Goal: Task Accomplishment & Management: Manage account settings

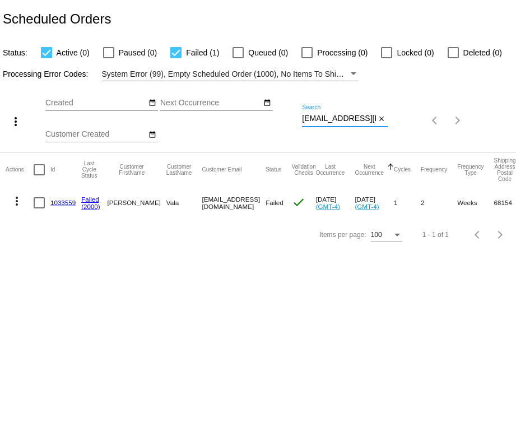
click at [338, 123] on input "kelsey.vala@gmail.com" at bounding box center [339, 118] width 74 height 9
paste input "mountaingoat242"
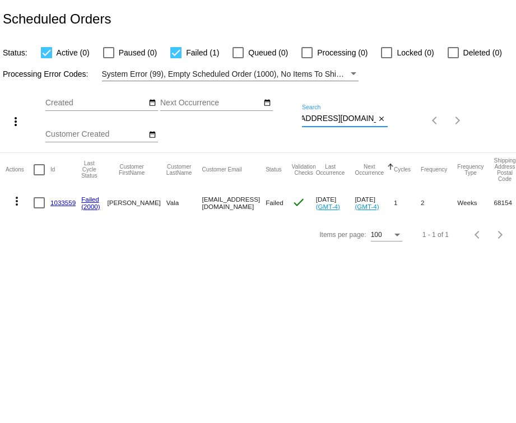
type input "mountaingoat242@gmail.com"
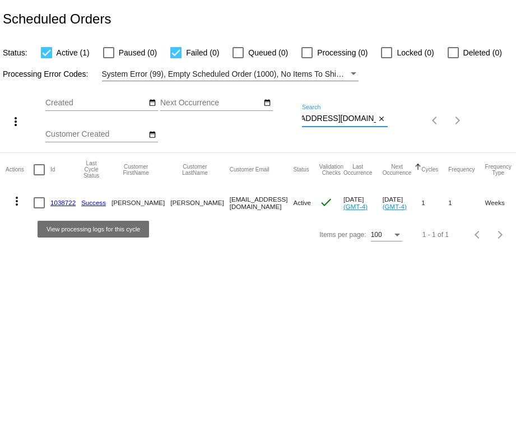
click at [65, 203] on link "1038722" at bounding box center [62, 202] width 25 height 7
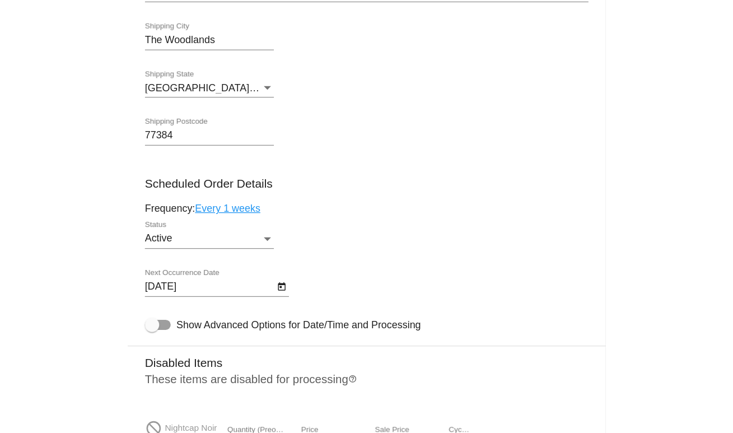
scroll to position [511, 0]
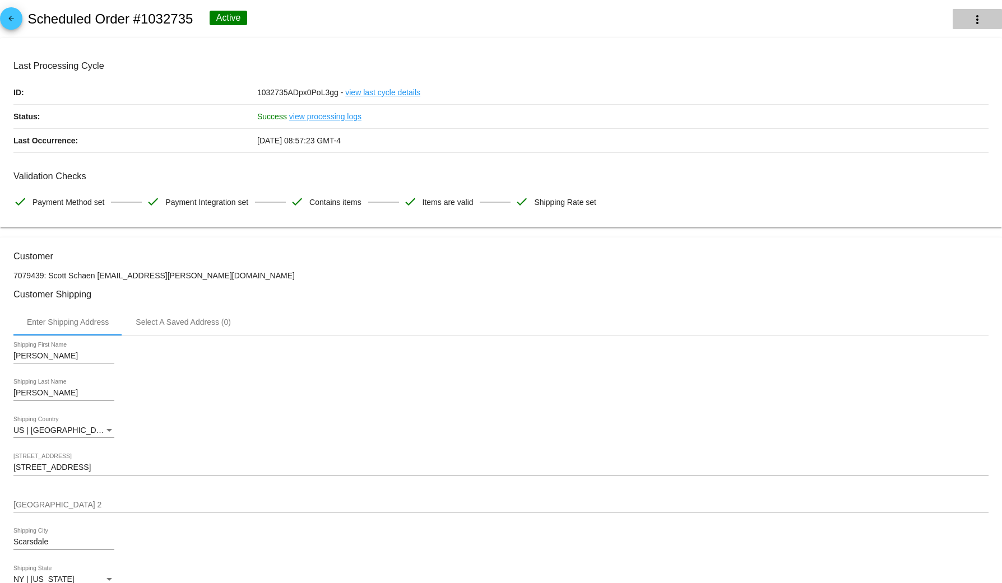
click at [733, 15] on mat-icon "more_vert" at bounding box center [976, 19] width 13 height 13
click at [733, 33] on button "info View Event Logs" at bounding box center [913, 26] width 157 height 27
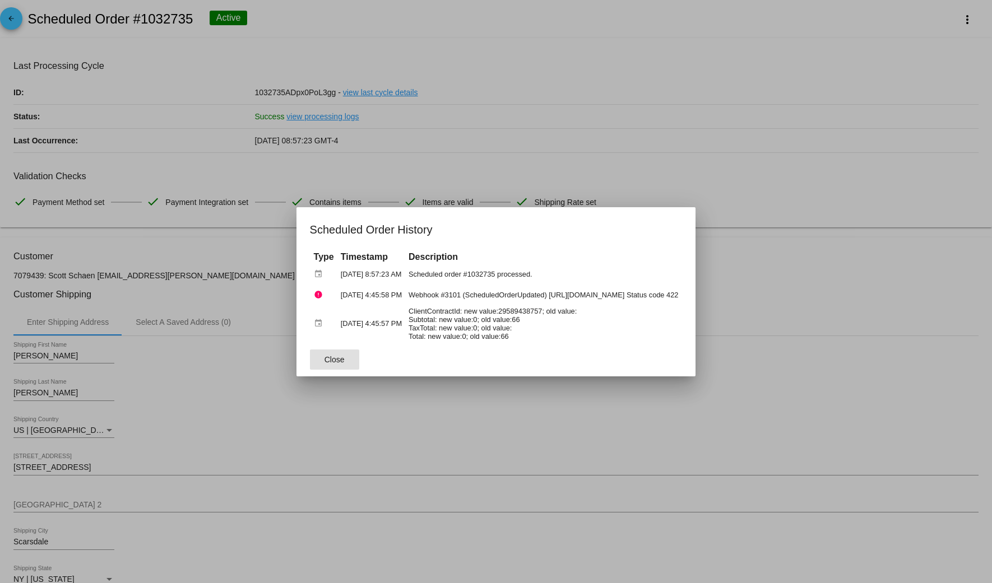
click at [622, 53] on div at bounding box center [496, 291] width 992 height 583
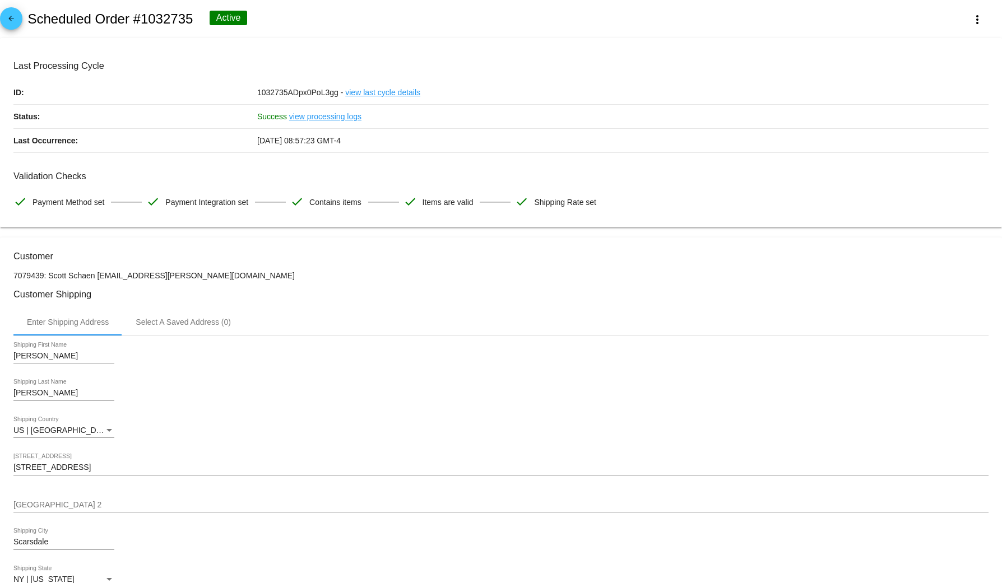
click at [169, 23] on h2 "Scheduled Order #1032735" at bounding box center [109, 19] width 165 height 16
drag, startPoint x: 169, startPoint y: 23, endPoint x: 284, endPoint y: 179, distance: 193.8
click at [168, 24] on h2 "Scheduled Order #1032735" at bounding box center [109, 19] width 165 height 16
copy h2 "1032735"
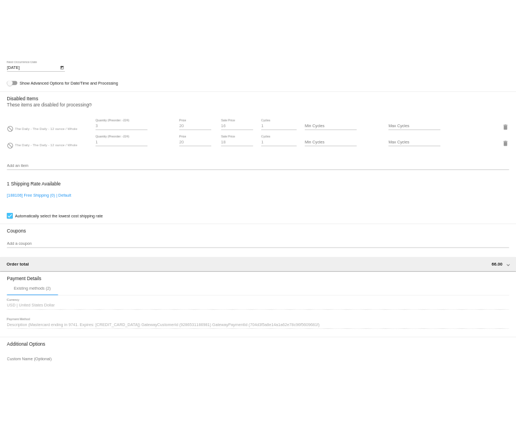
scroll to position [723, 0]
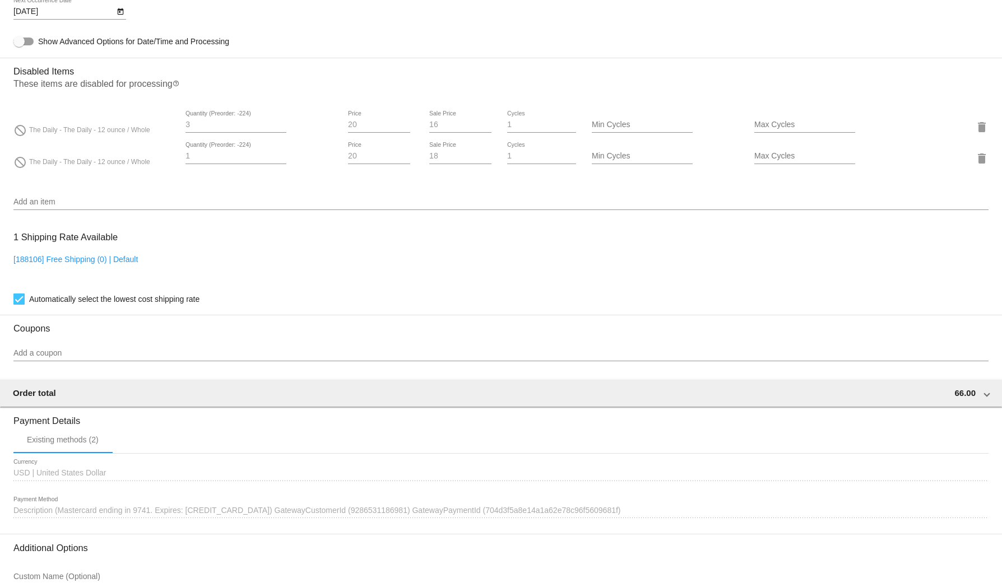
click at [93, 166] on div "do_not_disturb The Daily - The Daily - 12 ounce / Whole" at bounding box center [94, 158] width 162 height 15
drag, startPoint x: 93, startPoint y: 170, endPoint x: 241, endPoint y: 21, distance: 210.0
click at [95, 166] on div "do_not_disturb The Daily - The Daily - 12 ounce / Whole" at bounding box center [94, 158] width 162 height 15
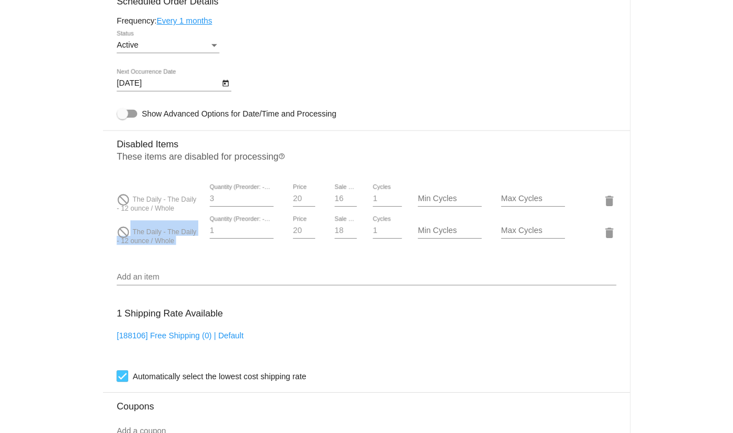
scroll to position [653, 0]
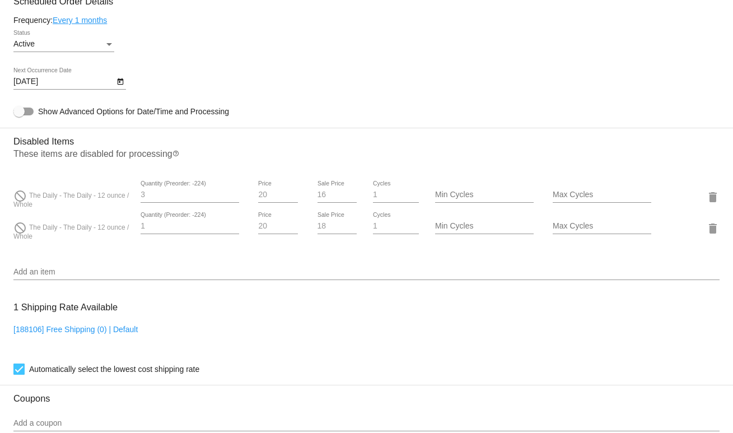
click at [379, 260] on mat-card-content "Customer 7079439: Scott Schaen scott.schaen@gmail.com Customer Shipping Enter S…" at bounding box center [366, 154] width 706 height 1113
drag, startPoint x: 124, startPoint y: 255, endPoint x: 117, endPoint y: 264, distance: 11.1
click at [124, 253] on div "do_not_disturb The Daily - The Daily - 12 ounce / Whole 3 Quantity (Preorder: -…" at bounding box center [366, 213] width 706 height 80
click at [93, 273] on div "Add an item" at bounding box center [366, 269] width 706 height 22
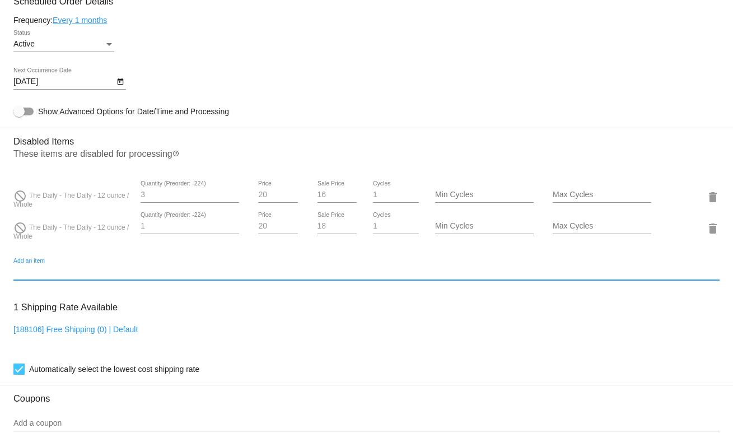
paste input "The Waverly Espresso Subscription"
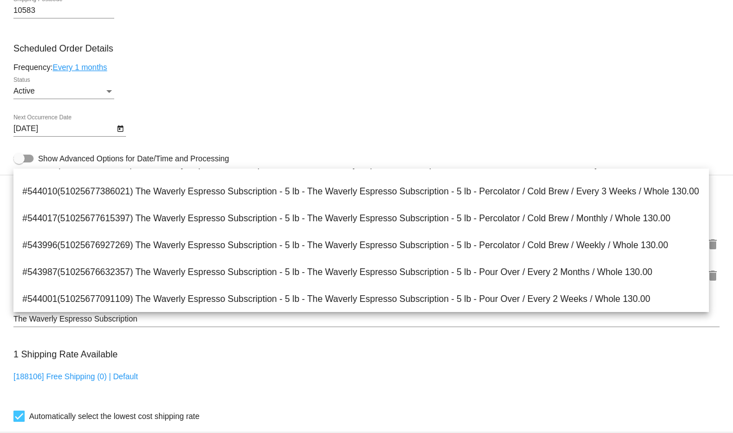
scroll to position [0, 0]
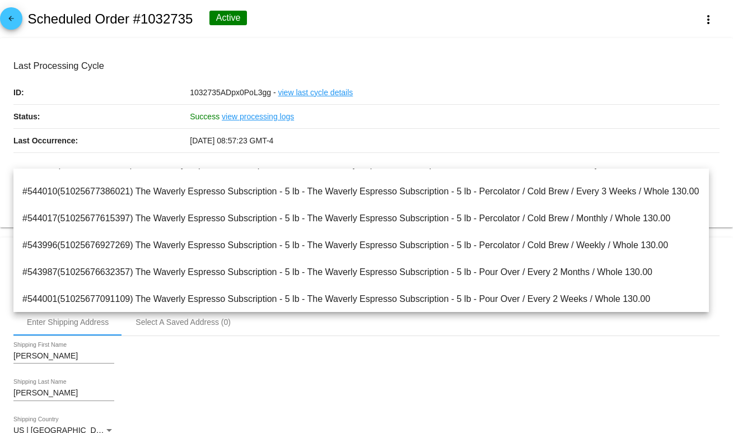
click at [362, 46] on mat-card "Last Processing Cycle ID: 1032735ADpx0PoL3gg - view last cycle details Status: …" at bounding box center [366, 133] width 733 height 190
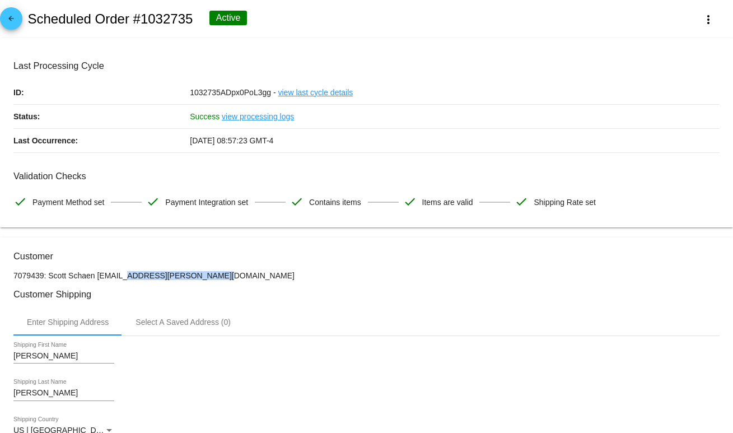
copy p "scott.schaen@gmail.com"
drag, startPoint x: 191, startPoint y: 280, endPoint x: 96, endPoint y: 283, distance: 94.7
click at [96, 280] on p "7079439: Scott Schaen scott.schaen@gmail.com" at bounding box center [366, 275] width 706 height 9
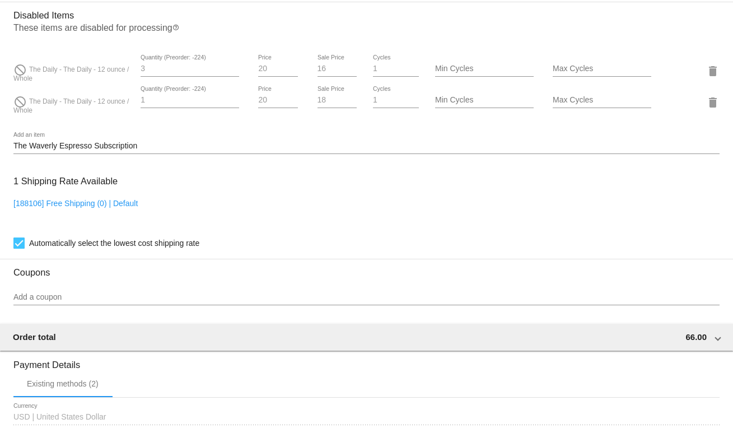
scroll to position [778, 0]
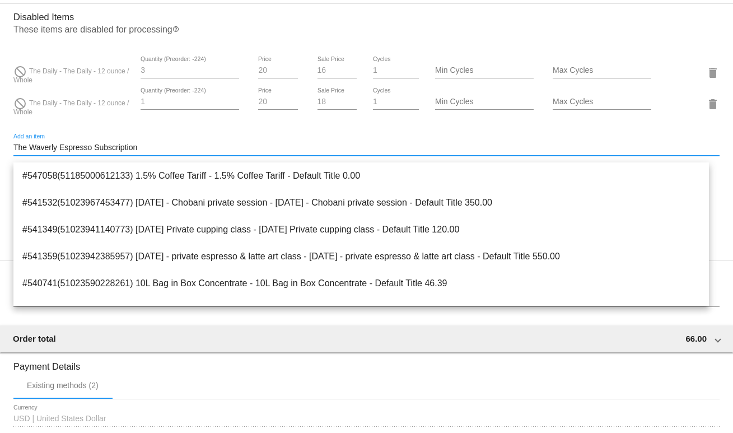
click at [152, 150] on input "The Waverly Espresso Subscription" at bounding box center [366, 147] width 706 height 9
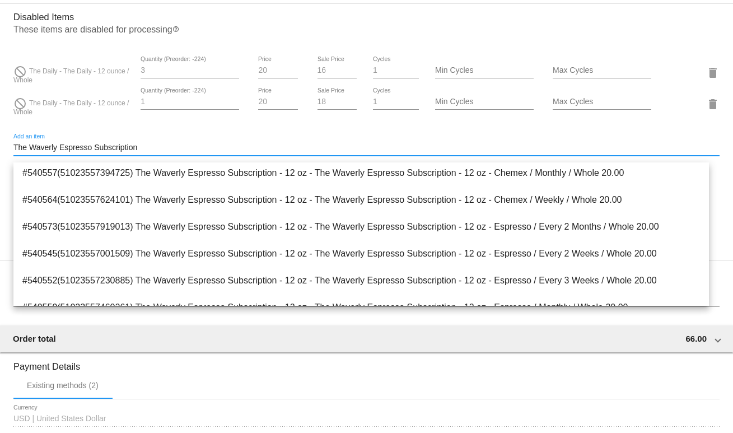
scroll to position [218, 0]
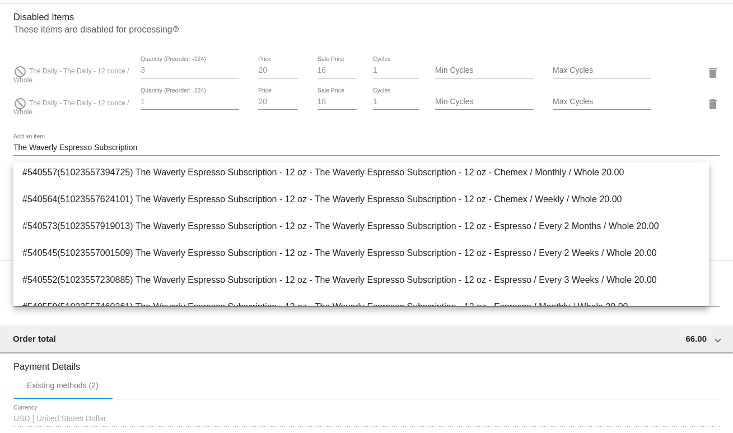
click at [166, 148] on div "The Waverly Espresso Subscription Add an item" at bounding box center [366, 145] width 706 height 22
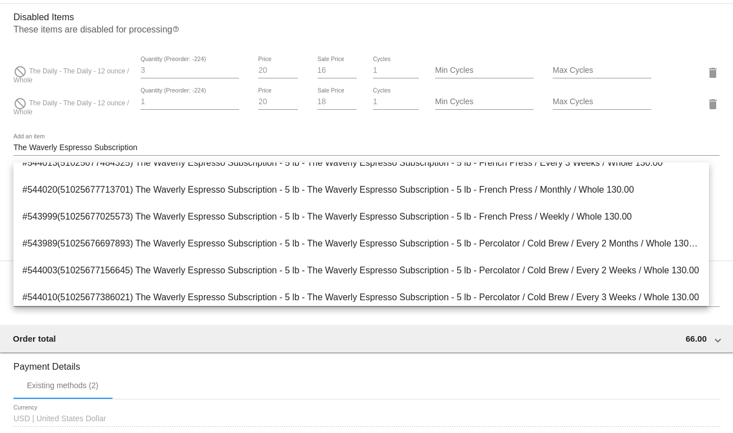
scroll to position [2465, 0]
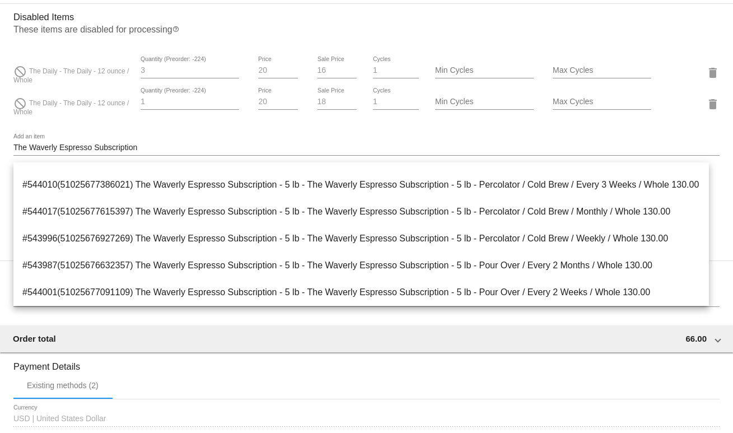
click at [277, 152] on input "The Waverly Espresso Subscription" at bounding box center [366, 147] width 706 height 9
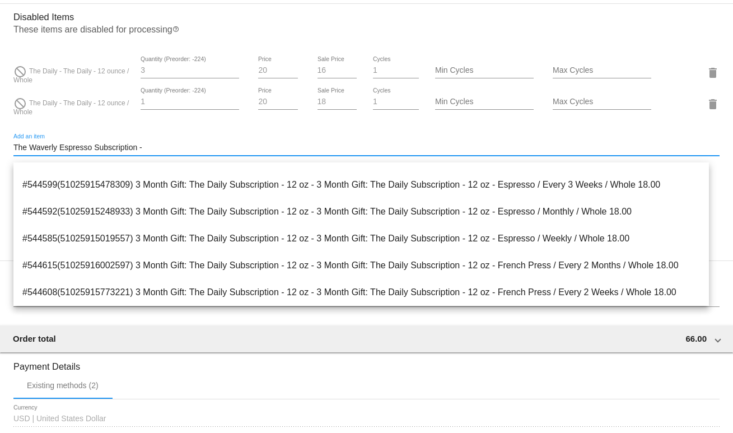
scroll to position [0, 0]
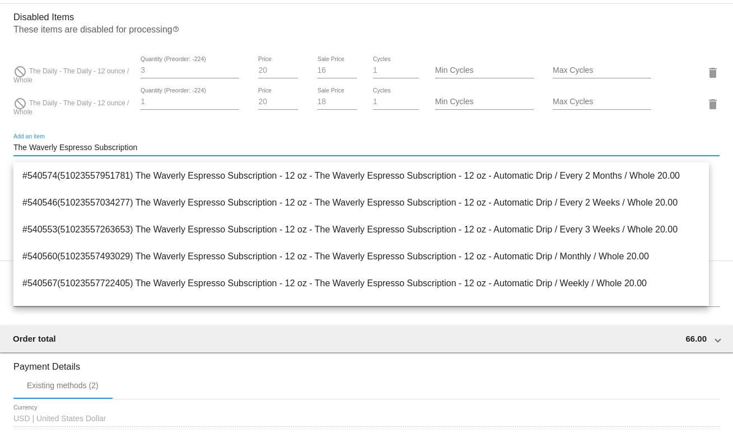
drag, startPoint x: 277, startPoint y: 152, endPoint x: -17, endPoint y: 165, distance: 293.8
click at [0, 165] on html "arrow_back Scheduled Order #1032735 Active more_vert Last Processing Cycle ID: …" at bounding box center [366, 216] width 733 height 433
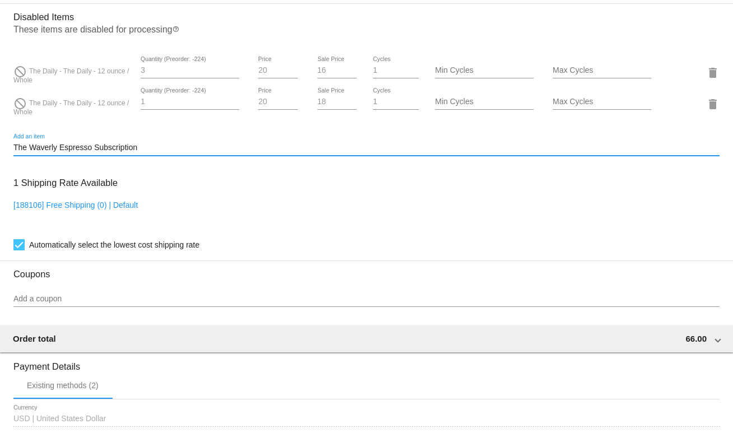
click at [166, 150] on input "The Waverly Espresso Subscription" at bounding box center [366, 147] width 706 height 9
paste input "The Waverly Espresso Subscription"
type input "The Waverly Espresso Subscription"
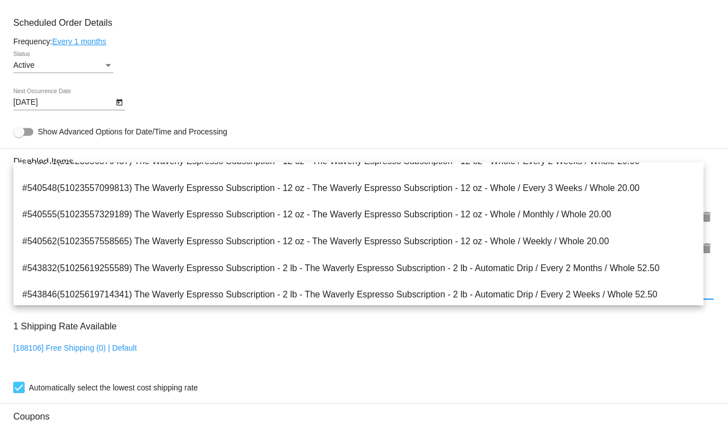
scroll to position [685, 0]
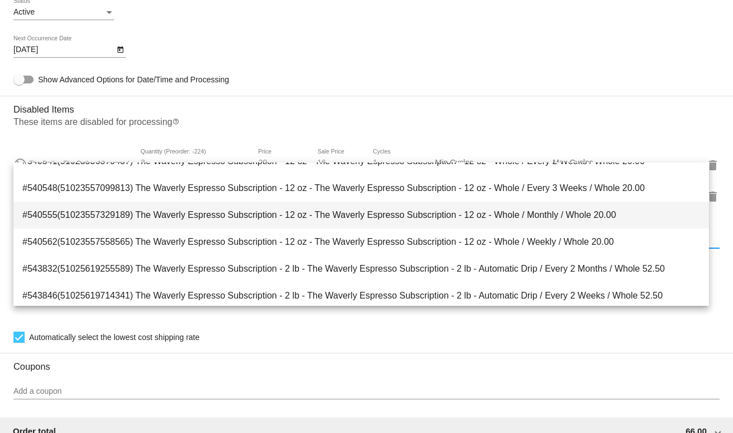
click at [316, 214] on span "#540555(51023557329189) The Waverly Espresso Subscription - 12 oz - The Waverly…" at bounding box center [361, 215] width 678 height 27
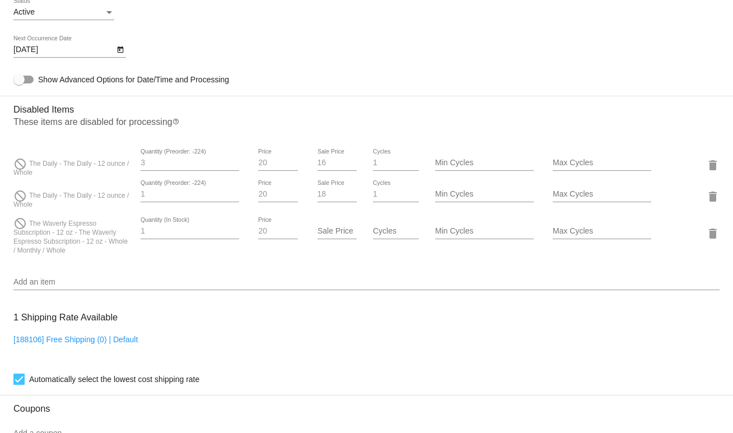
drag, startPoint x: 74, startPoint y: 243, endPoint x: 74, endPoint y: 268, distance: 25.2
click at [74, 263] on div "do_not_disturb The Daily - The Daily - 12 ounce / Whole 3 Quantity (Preorder: -…" at bounding box center [366, 202] width 706 height 122
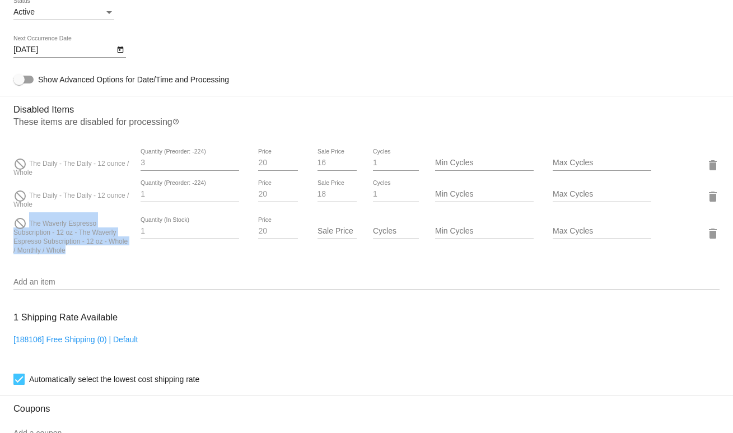
drag, startPoint x: 70, startPoint y: 261, endPoint x: 28, endPoint y: 227, distance: 53.5
click at [28, 227] on div "do_not_disturb The Waverly Espresso Subscription - 12 oz - The Waverly Espresso…" at bounding box center [72, 233] width 118 height 42
copy span "The Waverly Espresso Subscription - 12 oz - The Waverly Espresso Subscription -…"
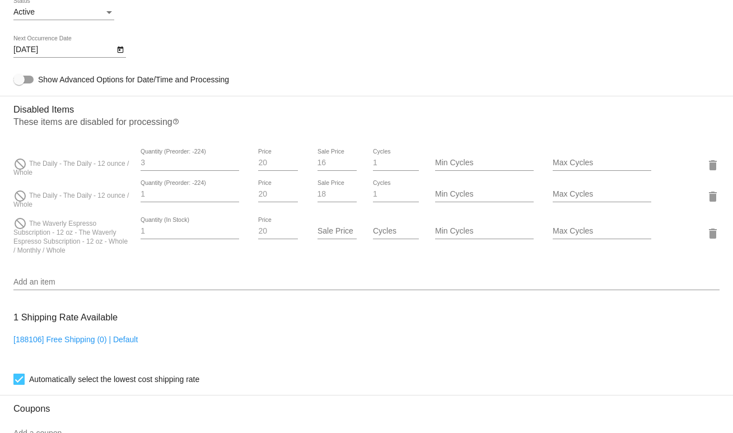
click at [43, 285] on div "Add an item" at bounding box center [366, 279] width 706 height 22
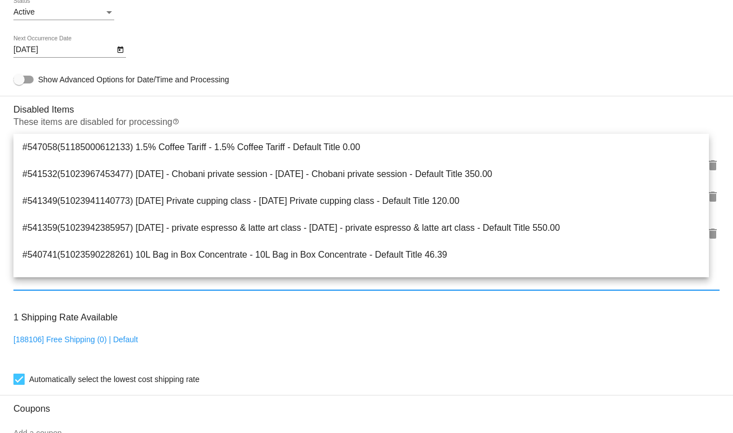
click at [38, 287] on input "Add an item" at bounding box center [366, 282] width 706 height 9
paste input "The Waverly Espresso Subscription - 12 oz - The Waverly Espresso Subscription -…"
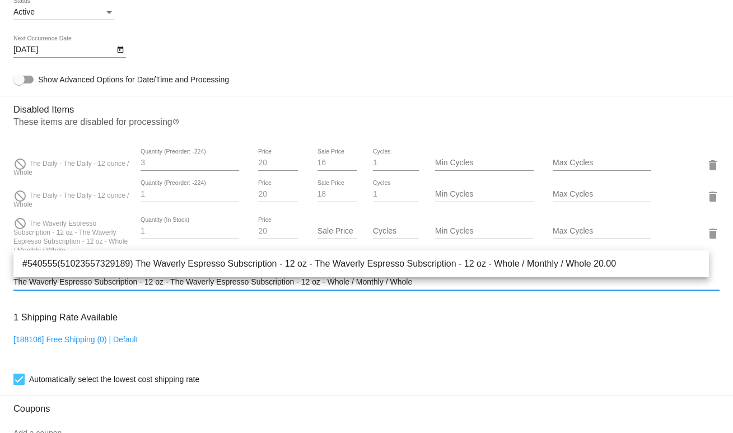
click at [350, 287] on input "The Waverly Espresso Subscription - 12 oz - The Waverly Espresso Subscription -…" at bounding box center [366, 282] width 706 height 9
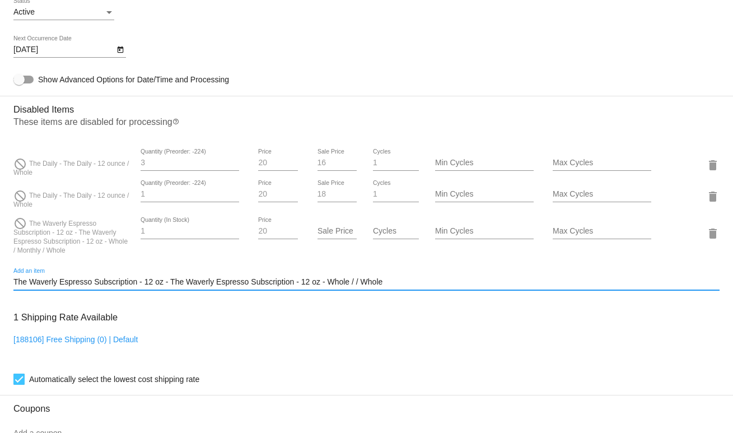
click at [393, 287] on input "The Waverly Espresso Subscription - 12 oz - The Waverly Espresso Subscription -…" at bounding box center [366, 282] width 706 height 9
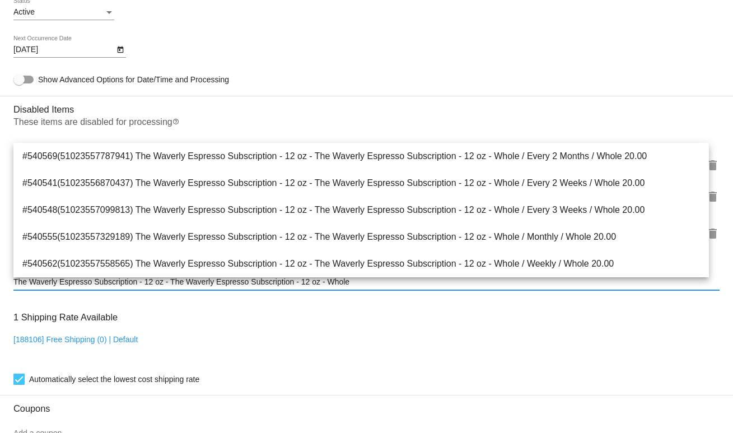
type input "The Waverly Espresso Subscription - 12 oz - The Waverly Espresso Subscription -…"
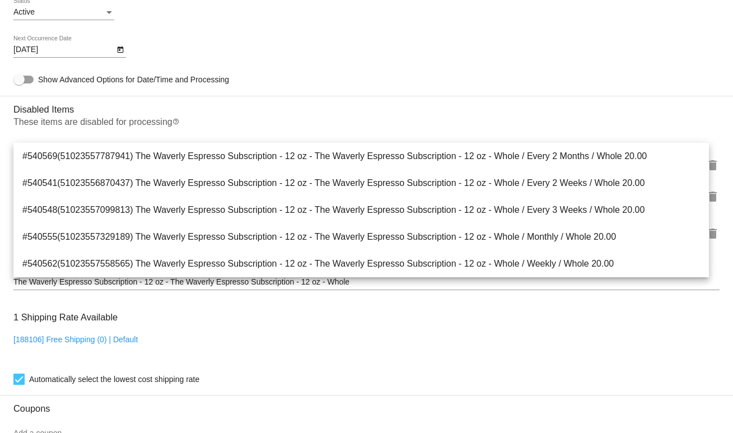
click at [632, 334] on div "1 Shipping Rate Available [188106] Free Shipping (0) | Default Automatically se…" at bounding box center [366, 345] width 706 height 81
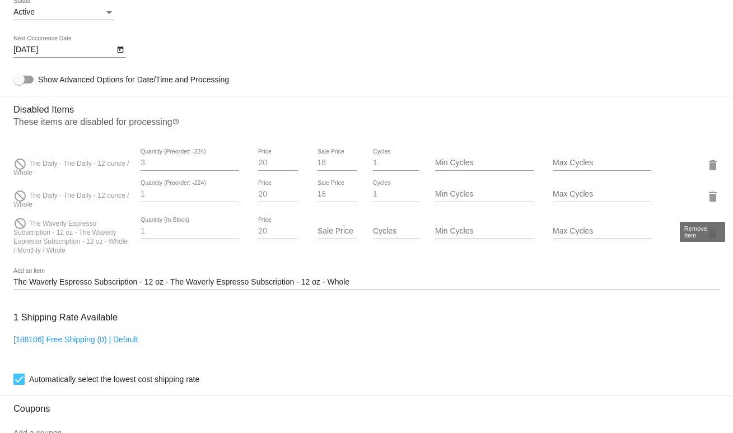
click at [706, 203] on mat-icon "delete" at bounding box center [712, 196] width 13 height 13
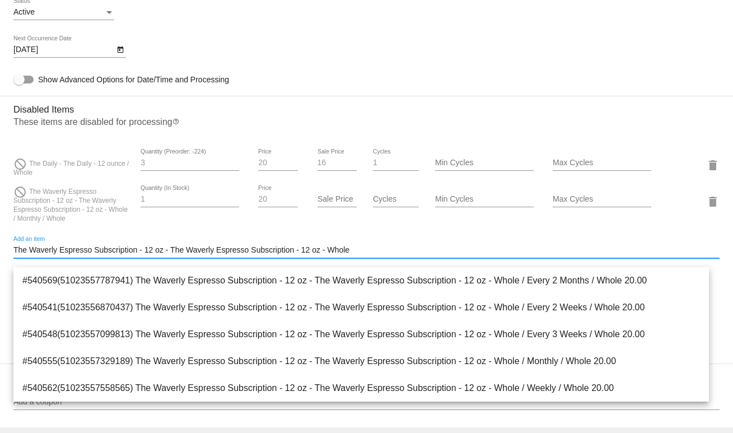
click at [501, 255] on input "The Waverly Espresso Subscription - 12 oz - The Waverly Espresso Subscription -…" at bounding box center [366, 250] width 706 height 9
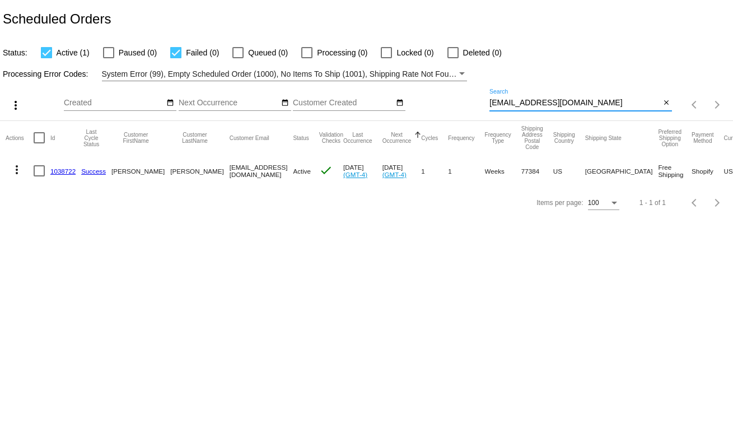
click at [594, 105] on input "mountaingoat242@gmail.com" at bounding box center [575, 103] width 171 height 9
click at [525, 111] on div at bounding box center [581, 110] width 183 height 1
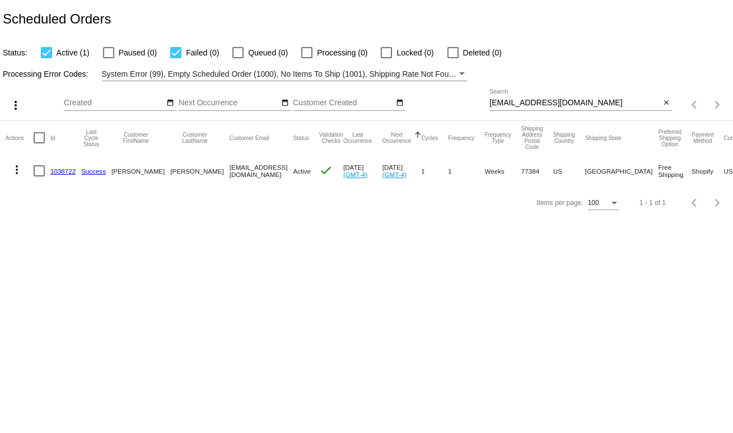
click at [524, 101] on input "mountaingoat242@gmail.com" at bounding box center [575, 103] width 171 height 9
paste input "olivia@loam"
click at [524, 101] on input "olivia@loam.com" at bounding box center [575, 103] width 171 height 9
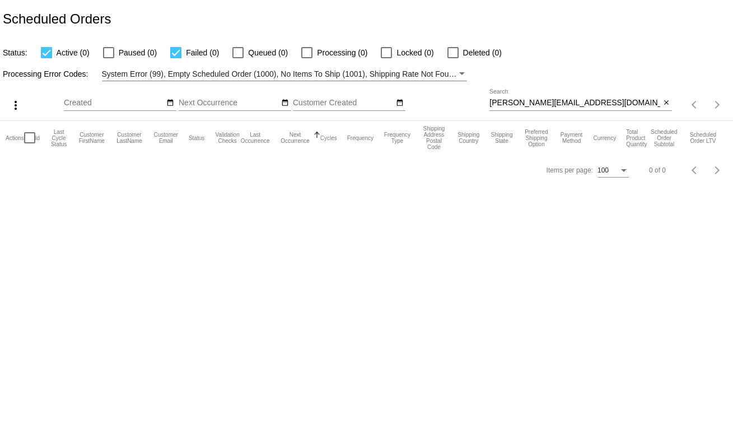
click at [525, 106] on input "olivia@loam.com" at bounding box center [575, 103] width 171 height 9
paste input "nbwah1@yahoo"
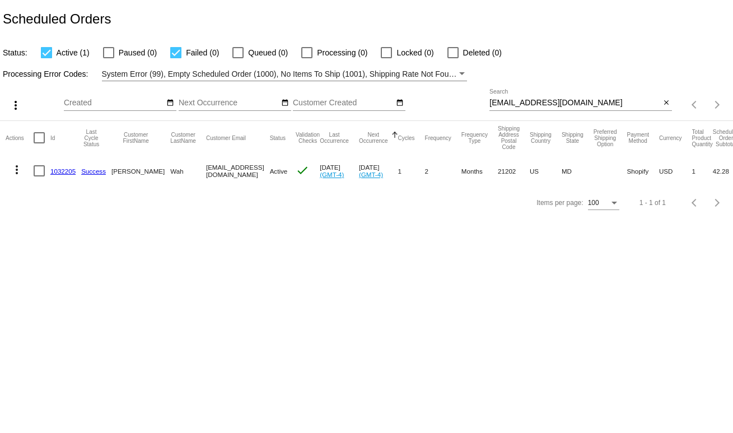
click at [549, 109] on div "nbwah1@yahoo.com Search" at bounding box center [575, 100] width 171 height 22
click at [557, 108] on input "nbwah1@yahoo.com" at bounding box center [575, 103] width 171 height 9
click at [556, 107] on input "nbwah1@yahoo.com" at bounding box center [575, 103] width 171 height 9
paste input "monikarejman@hotmail"
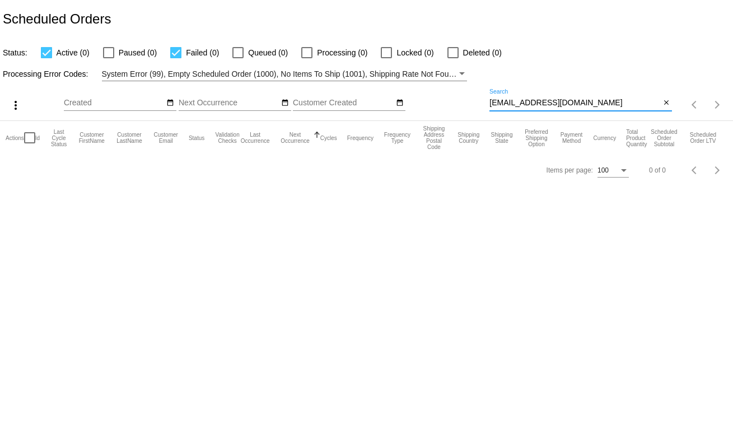
click at [580, 103] on input "monikarejman@hotmail.com" at bounding box center [575, 103] width 171 height 9
click at [513, 96] on div "monikarejman@hotmail.com Search" at bounding box center [575, 100] width 171 height 22
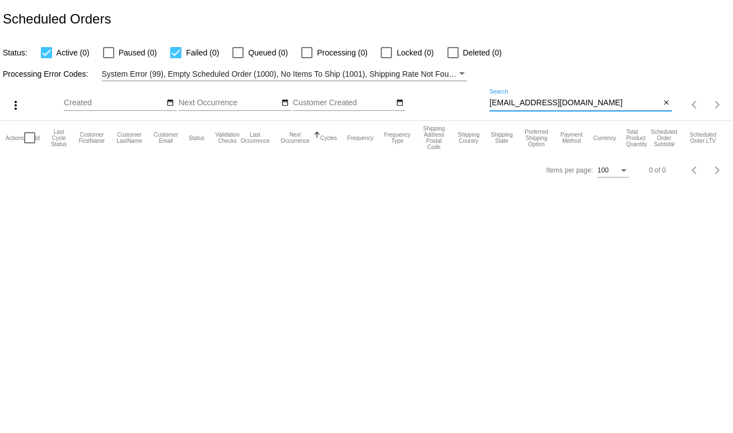
click at [519, 102] on input "monikarejman@hotmail.com" at bounding box center [575, 103] width 171 height 9
paste input "jgrib1@gmail.com-Active-The Daily Subscription - 2 lb (Subscription Frequency: …"
click at [603, 100] on input "jgrib1@gmail.com-Active-The Daily Subscription - 2 lb (Subscription Frequency: …" at bounding box center [575, 103] width 171 height 9
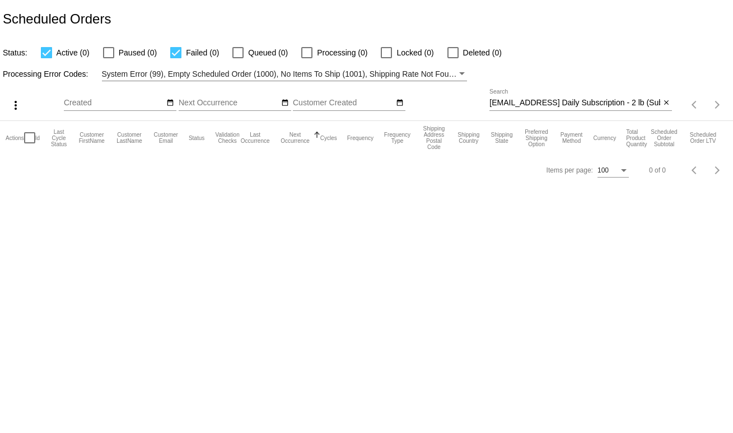
click at [603, 100] on input "jgrib1@gmail.com-Active-The Daily Subscription - 2 lb (Subscription Frequency: …" at bounding box center [575, 103] width 171 height 9
paste input "k_1108@hotmail.com"
click at [517, 106] on input "k_1108@hotmail.com" at bounding box center [575, 103] width 171 height 9
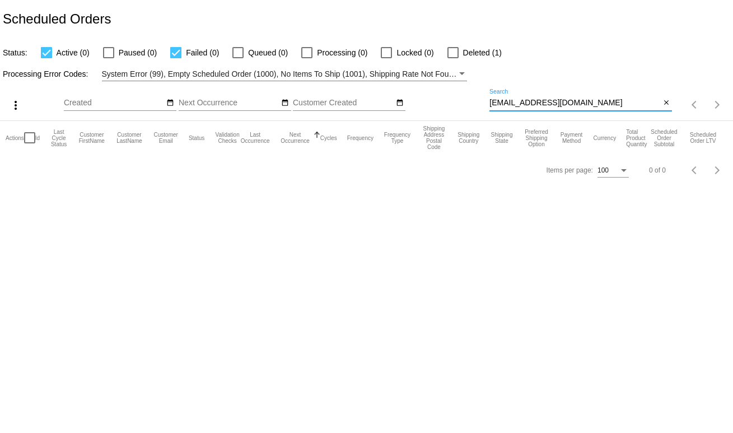
paste input "matthew.r.gordon@g"
click at [517, 106] on input "k_1108@hotmail.com" at bounding box center [575, 103] width 171 height 9
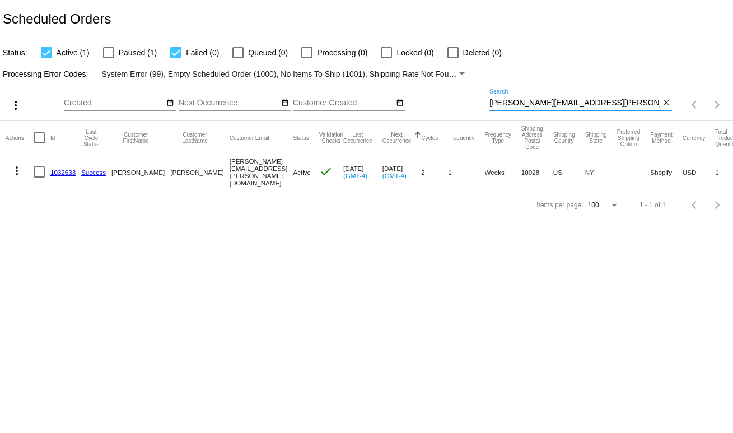
click at [571, 96] on div "matthew.r.gordon@gmail.com Search" at bounding box center [575, 100] width 171 height 22
click at [571, 95] on div "matthew.r.gordon@gmail.com Search" at bounding box center [575, 100] width 171 height 22
drag, startPoint x: 571, startPoint y: 95, endPoint x: 578, endPoint y: 108, distance: 14.0
click at [571, 97] on div "matthew.r.gordon@gmail.com Search" at bounding box center [575, 100] width 171 height 22
click at [579, 107] on input "matthew.r.gordon@gmail.com" at bounding box center [575, 103] width 171 height 9
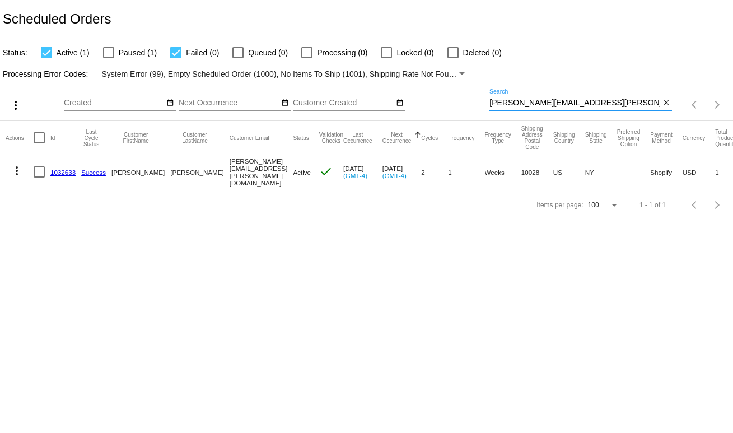
click at [579, 107] on input "matthew.r.gordon@gmail.com" at bounding box center [575, 103] width 171 height 9
paste input "rjorier@mac"
click at [579, 107] on input "matthew.r.gordon@gmail.com" at bounding box center [575, 103] width 171 height 9
type input "marjorier@mac.com"
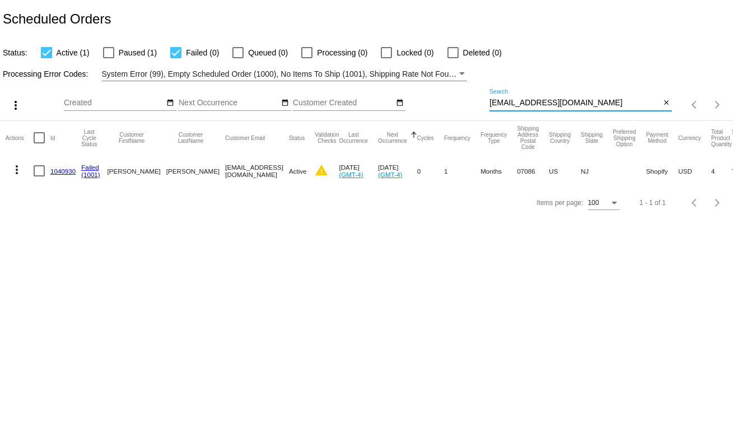
click at [55, 172] on link "1040930" at bounding box center [62, 171] width 25 height 7
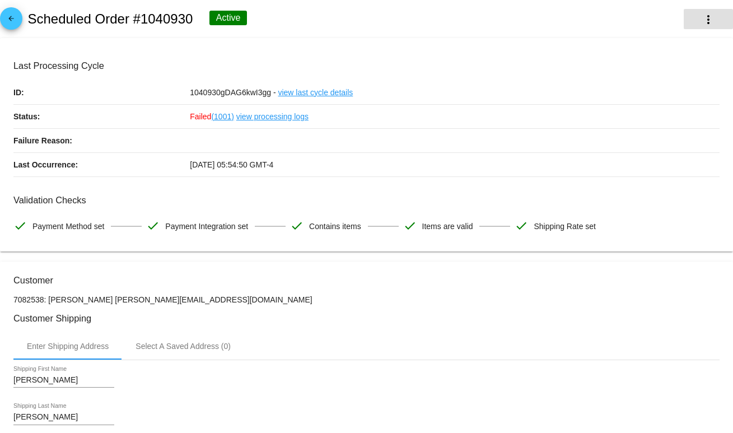
click at [703, 11] on button "more_vert" at bounding box center [708, 19] width 49 height 20
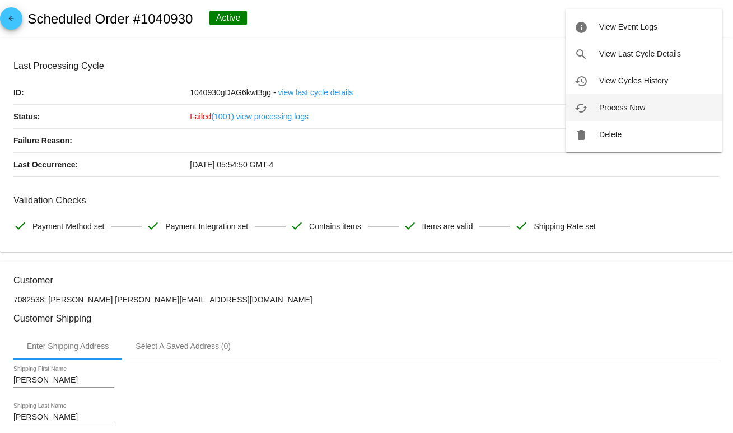
click at [615, 104] on span "Process Now" at bounding box center [622, 107] width 46 height 9
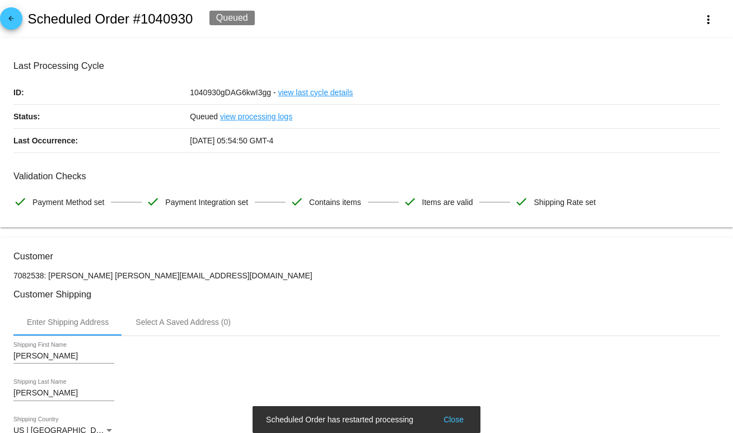
click at [154, 19] on h2 "Scheduled Order #1040930" at bounding box center [109, 19] width 165 height 16
copy h2 "1040930"
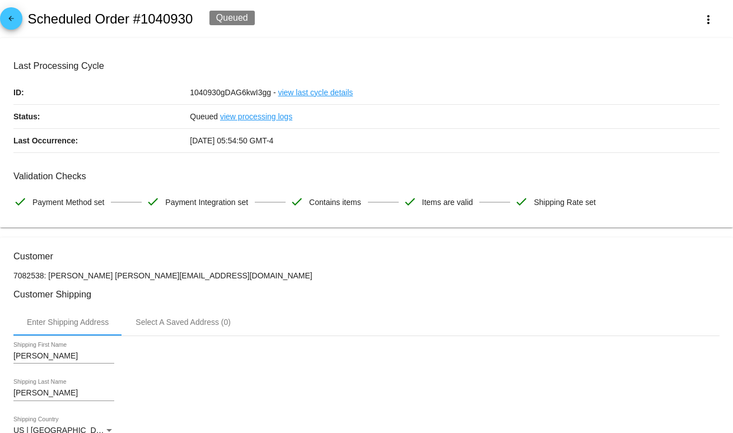
click at [257, 115] on link "view processing logs" at bounding box center [256, 117] width 72 height 24
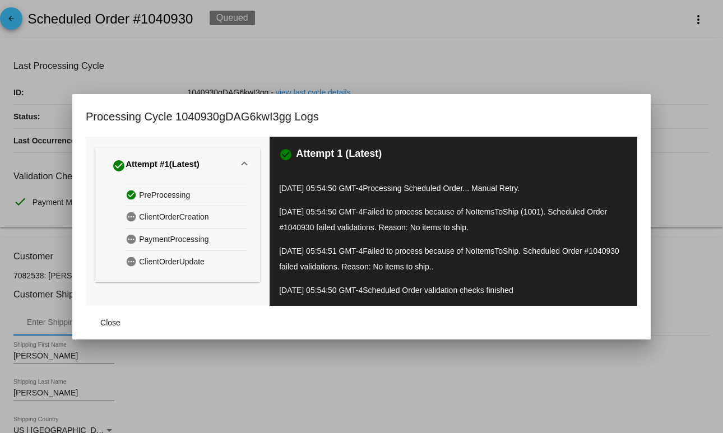
click at [482, 64] on div at bounding box center [361, 216] width 723 height 433
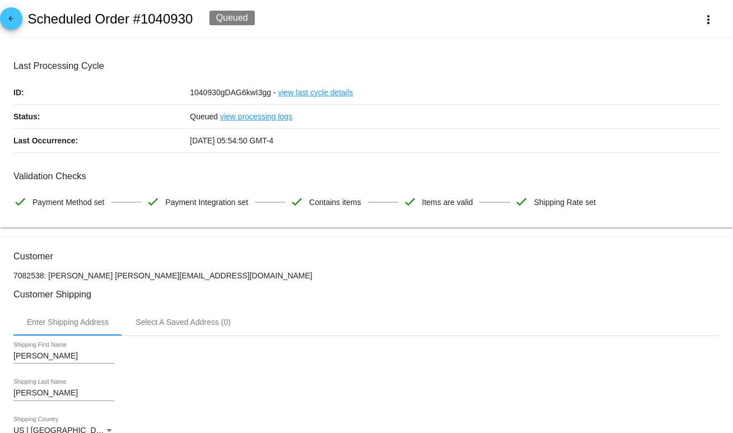
click at [234, 120] on link "view processing logs" at bounding box center [256, 117] width 72 height 24
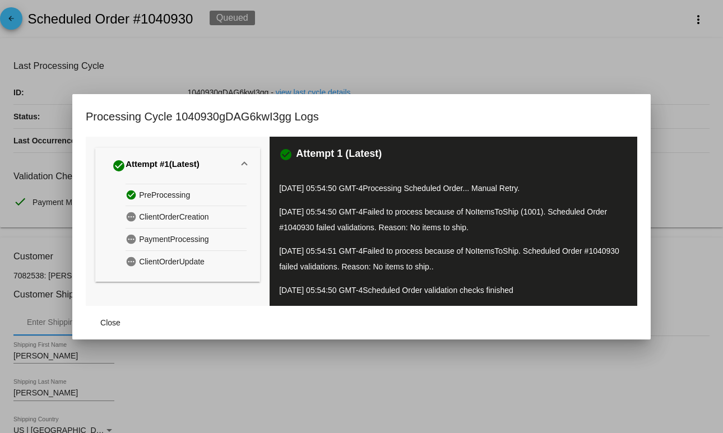
click at [322, 92] on div at bounding box center [361, 216] width 723 height 433
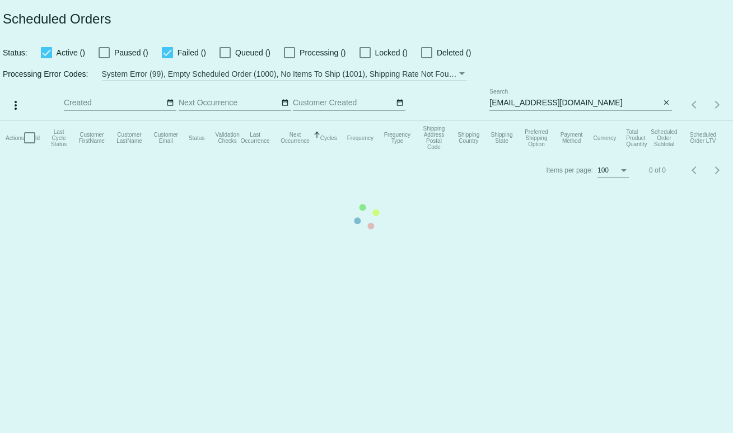
click at [269, 121] on mat-table "Actions Id Last Cycle Status Customer FirstName Customer LastName Customer Emai…" at bounding box center [366, 138] width 733 height 34
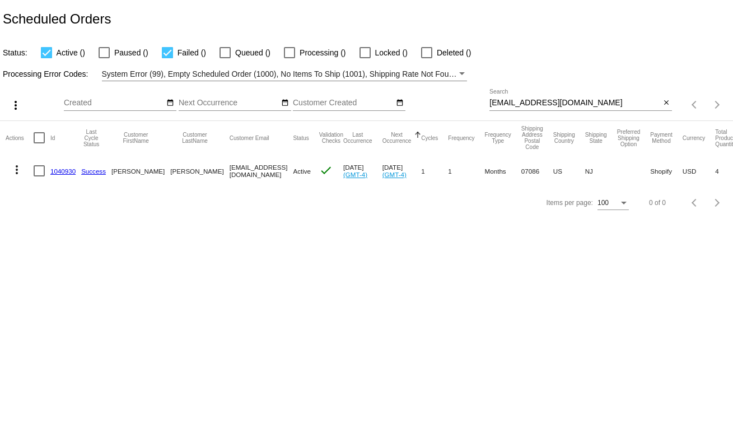
drag, startPoint x: 272, startPoint y: 29, endPoint x: 259, endPoint y: 40, distance: 17.1
click at [265, 31] on div "Scheduled Orders" at bounding box center [366, 19] width 733 height 38
click at [525, 103] on input "[EMAIL_ADDRESS][DOMAIN_NAME]" at bounding box center [575, 103] width 171 height 9
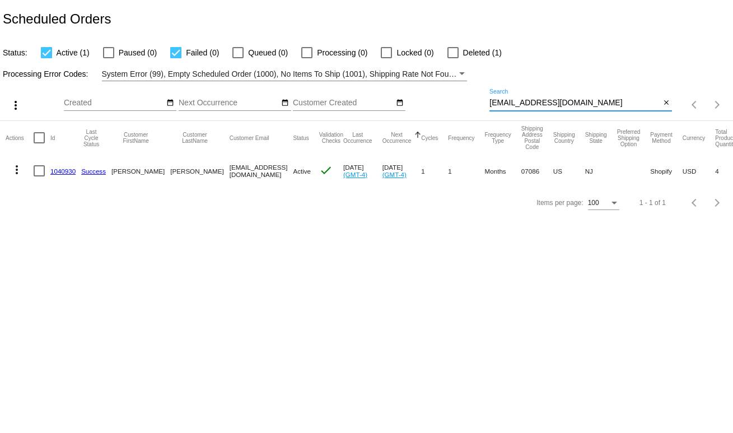
click at [525, 103] on input "[EMAIL_ADDRESS][DOMAIN_NAME]" at bounding box center [575, 103] width 171 height 9
paste input "[EMAIL_ADDRESS]"
type input "[EMAIL_ADDRESS][DOMAIN_NAME]"
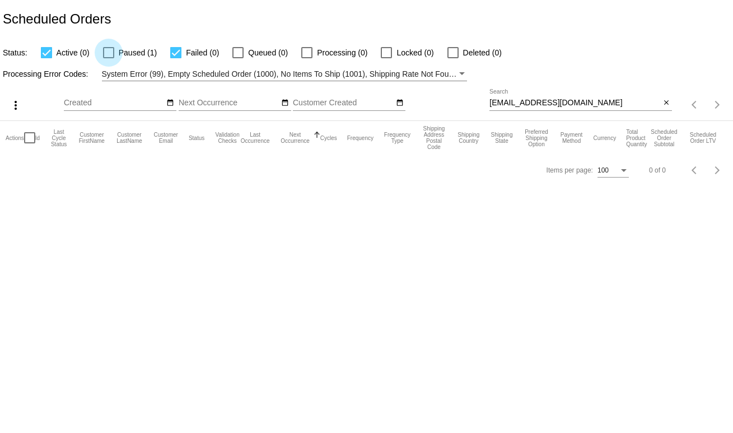
click at [119, 57] on span "Paused (1)" at bounding box center [138, 52] width 38 height 13
click at [109, 58] on input "Paused (1)" at bounding box center [108, 58] width 1 height 1
checkbox input "true"
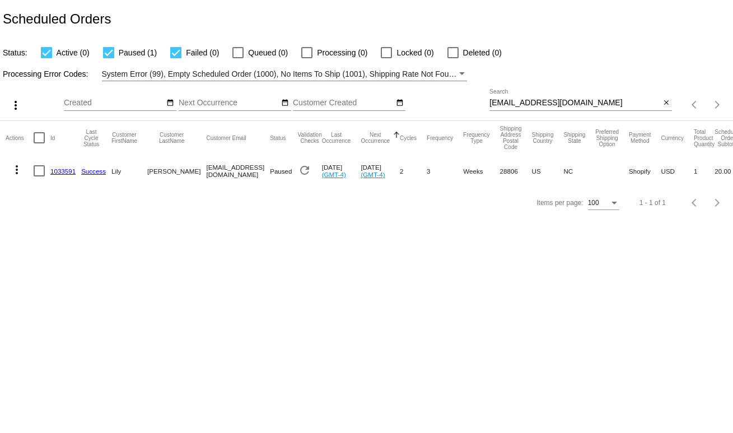
drag, startPoint x: 375, startPoint y: 235, endPoint x: 134, endPoint y: 171, distance: 249.9
click at [373, 235] on body "Scheduled Orders Status: Active (0) Paused (1) Failed (0) Queued (0) Processing…" at bounding box center [366, 216] width 733 height 433
click at [542, 100] on input "lilycurtisharris@gmail.com" at bounding box center [575, 103] width 171 height 9
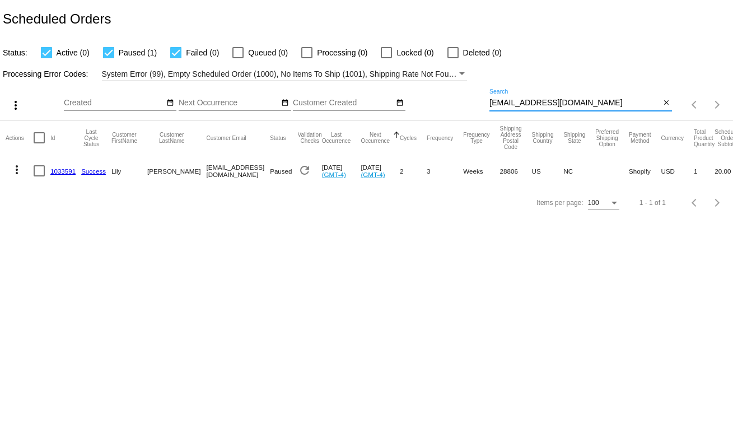
paste input "kevin.c.sully"
type input "kevin.c.sully@gmail.com"
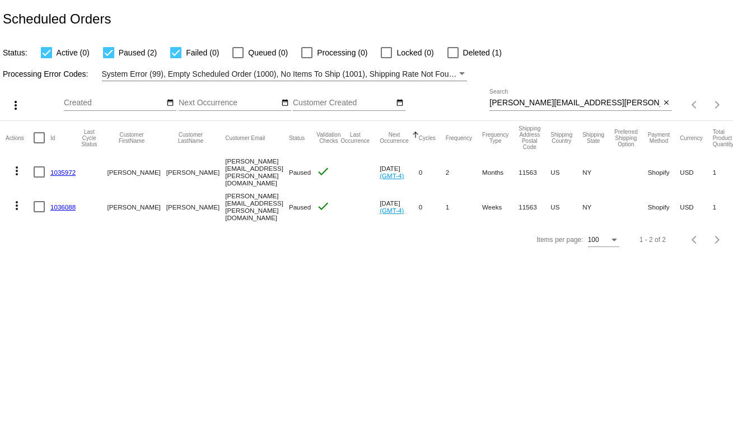
scroll to position [0, 36]
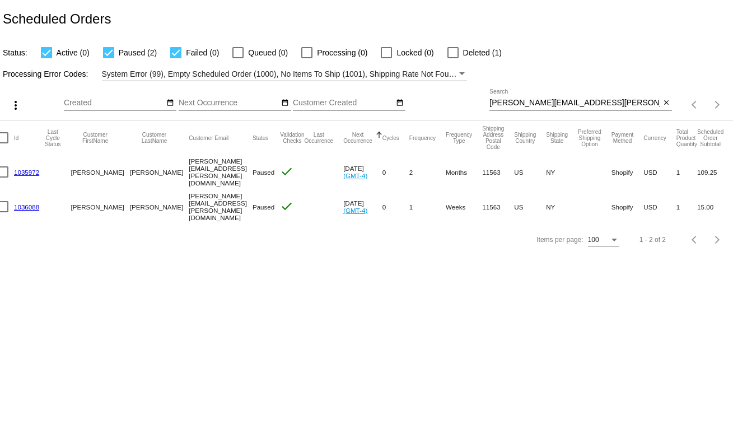
drag, startPoint x: 141, startPoint y: 169, endPoint x: 212, endPoint y: 169, distance: 71.7
click at [212, 169] on mat-row "more_vert 1035972 KEVIN SULLIVAN kevin.c.sully@gmail.com Paused check Sep 29 20…" at bounding box center [370, 172] width 802 height 35
copy mat-row "kevin.c.sully@gmail.com"
click at [314, 390] on body "Scheduled Orders Status: Active (0) Paused (2) Failed (0) Queued (0) Processing…" at bounding box center [366, 216] width 733 height 433
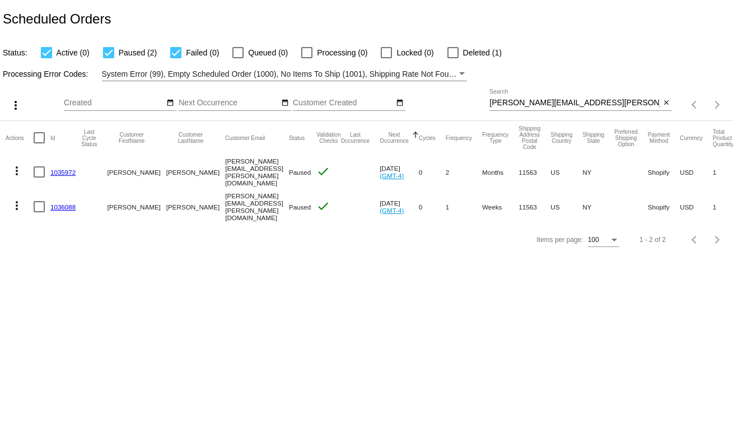
click at [61, 170] on link "1035972" at bounding box center [62, 172] width 25 height 7
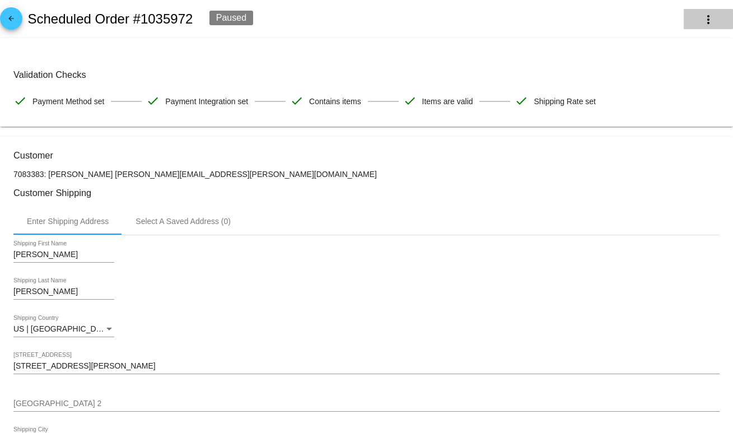
click at [702, 21] on mat-icon "more_vert" at bounding box center [708, 19] width 13 height 13
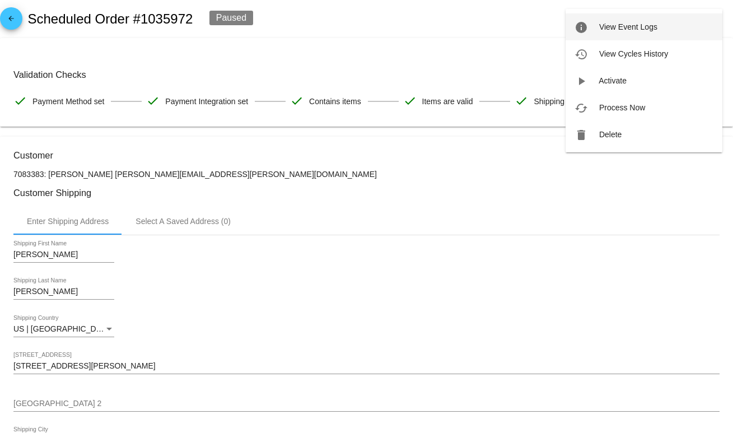
click at [662, 28] on button "info View Event Logs" at bounding box center [644, 26] width 157 height 27
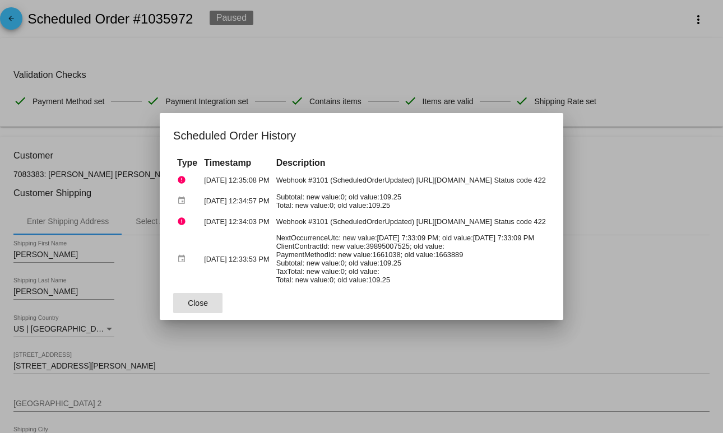
click at [411, 41] on div at bounding box center [361, 216] width 723 height 433
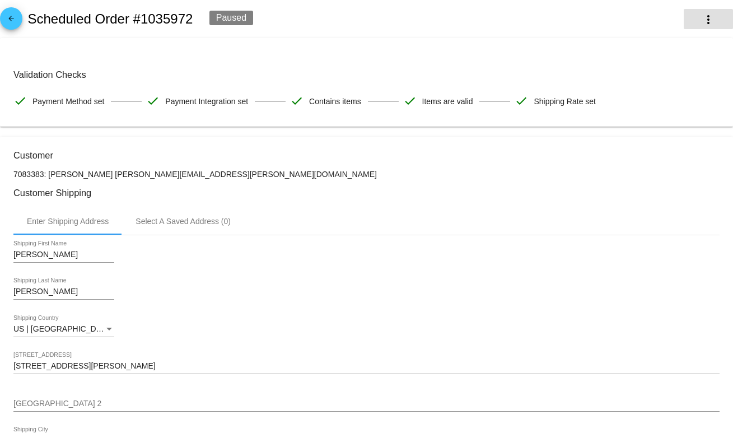
click at [687, 26] on button "more_vert" at bounding box center [708, 19] width 49 height 20
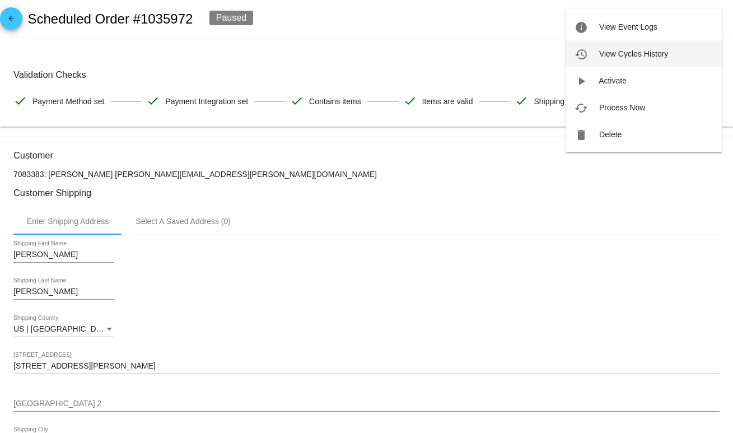
click at [643, 47] on button "history View Cycles History" at bounding box center [644, 53] width 157 height 27
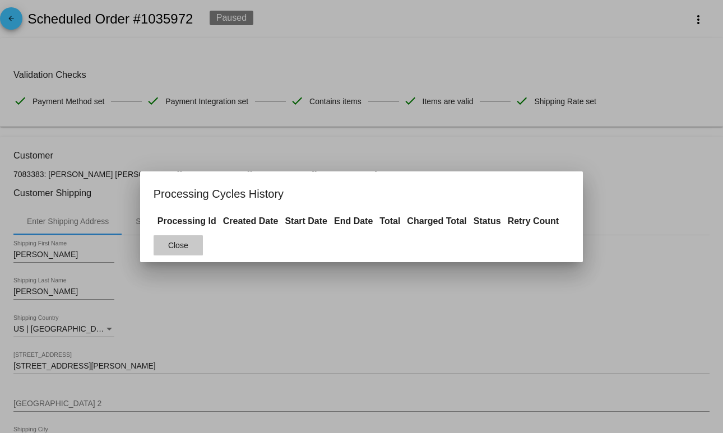
click at [176, 249] on button "Close" at bounding box center [178, 245] width 49 height 20
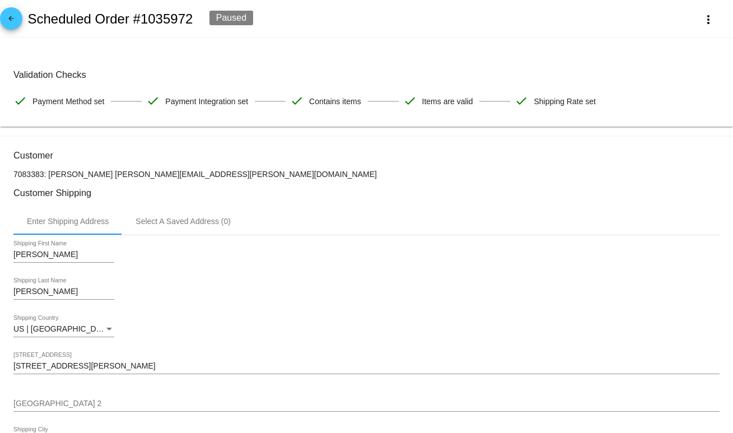
click at [17, 22] on mat-icon "arrow_back" at bounding box center [10, 21] width 13 height 13
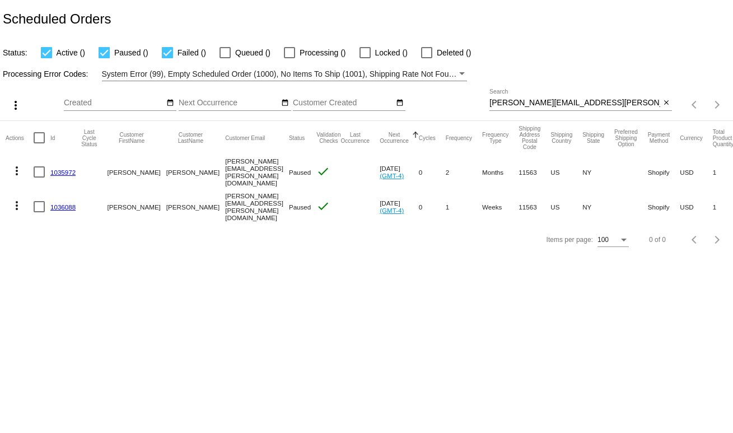
click at [225, 219] on mat-cell "kevin.c.sully@gmail.com" at bounding box center [257, 206] width 64 height 35
click at [453, 53] on div at bounding box center [453, 52] width 11 height 11
click at [453, 58] on input "Deleted (1)" at bounding box center [453, 58] width 1 height 1
checkbox input "true"
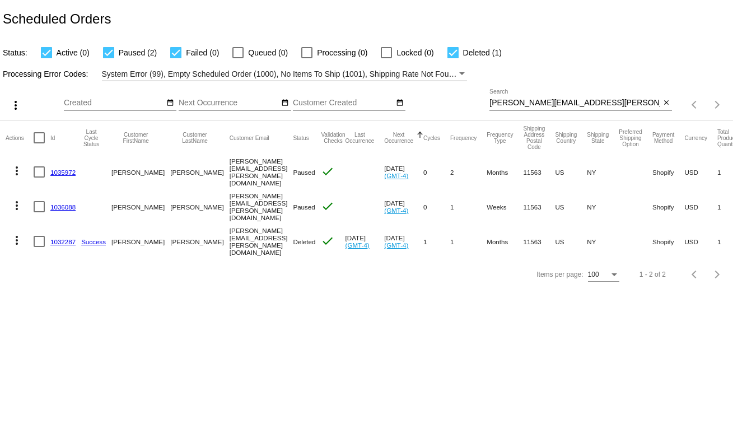
click at [12, 239] on mat-icon "more_vert" at bounding box center [16, 240] width 13 height 13
click at [54, 282] on button "history View Cycles History" at bounding box center [61, 289] width 111 height 27
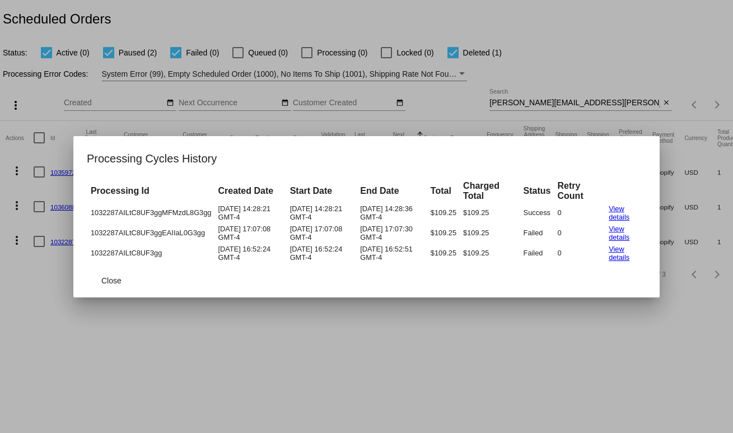
click at [260, 255] on td "10/08/2025 16:52:24 GMT-4" at bounding box center [250, 253] width 71 height 19
click at [356, 264] on mat-dialog-actions "Close" at bounding box center [367, 281] width 560 height 34
click at [114, 280] on span "Close" at bounding box center [111, 280] width 20 height 9
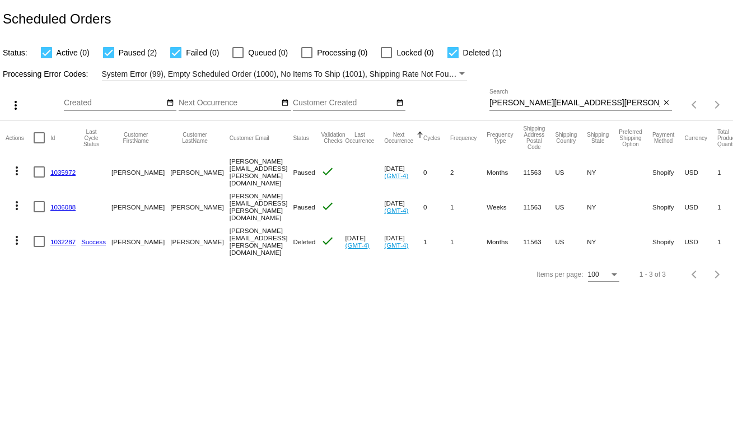
click at [527, 103] on input "kevin.c.sully@gmail.com" at bounding box center [575, 103] width 171 height 9
paste input "christinekennedy62"
click at [527, 103] on input "kevin.c.sully@gmail.com" at bounding box center [575, 103] width 171 height 9
type input "christinekennedy62@gmail.com"
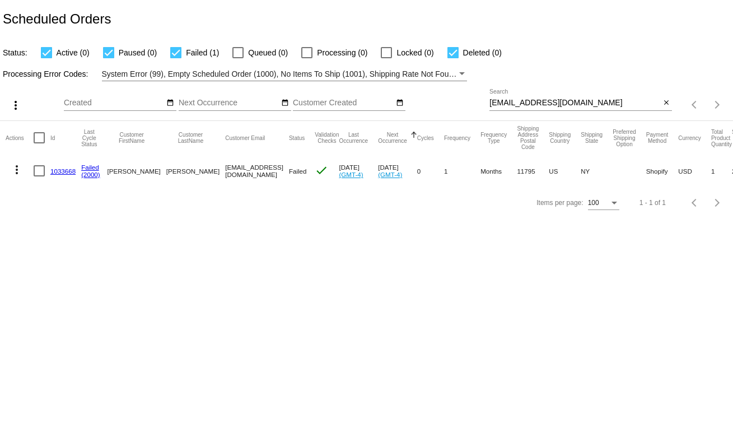
click at [66, 171] on link "1033668" at bounding box center [62, 171] width 25 height 7
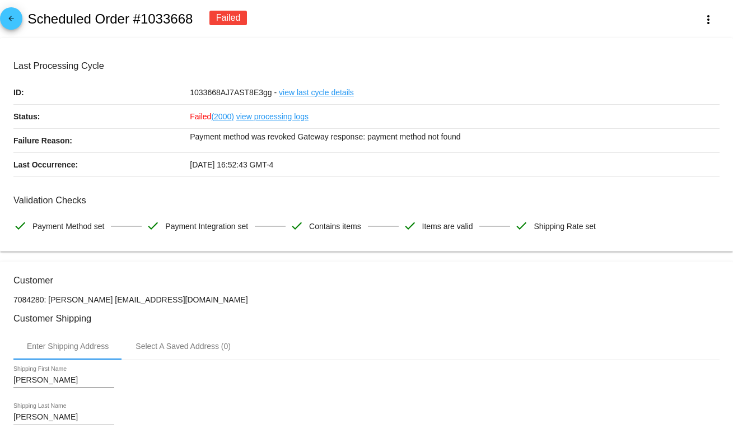
click at [438, 137] on p "Payment method was revoked Gateway response: payment method not found" at bounding box center [455, 137] width 530 height 16
click at [702, 24] on mat-icon "more_vert" at bounding box center [708, 19] width 13 height 13
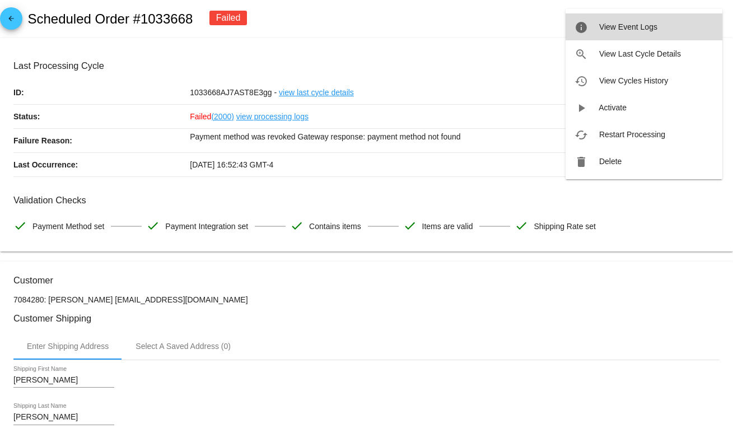
click at [662, 29] on button "info View Event Logs" at bounding box center [644, 26] width 157 height 27
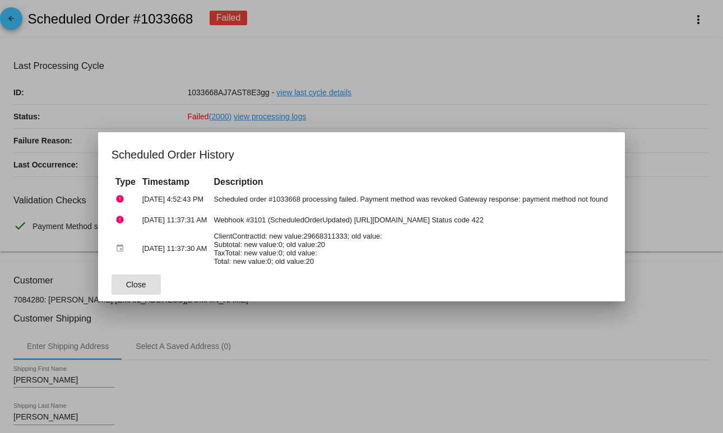
click at [279, 245] on td "ClientContractId: new value:29668311333; old value: Subtotal: new value:0; old …" at bounding box center [410, 249] width 399 height 36
click at [361, 269] on mat-dialog-actions "Close" at bounding box center [361, 285] width 500 height 34
drag, startPoint x: 361, startPoint y: 269, endPoint x: 204, endPoint y: 241, distance: 159.3
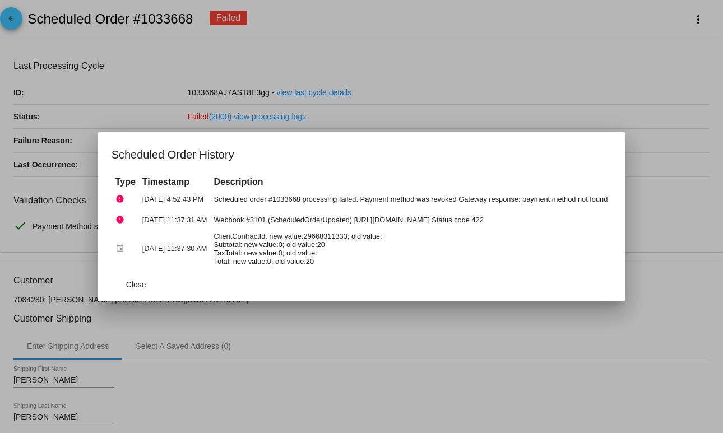
click at [204, 241] on app-scheduled-order-history-dialog "Scheduled Order History Type Timestamp Description error Oct 8, 2025, 4:52:43 P…" at bounding box center [361, 224] width 500 height 156
click at [236, 245] on td "ClientContractId: new value:29668311333; old value: Subtotal: new value:0; old …" at bounding box center [410, 249] width 399 height 36
click at [395, 8] on div at bounding box center [361, 216] width 723 height 433
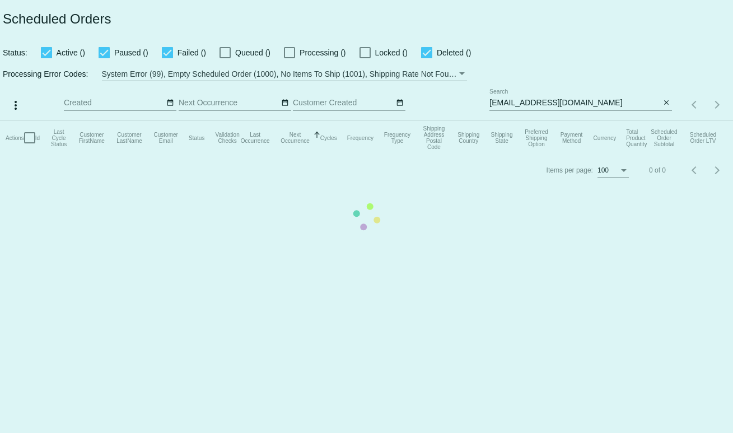
click at [527, 121] on mat-table "Actions Id Last Cycle Status Customer FirstName Customer LastName Customer Emai…" at bounding box center [366, 138] width 733 height 34
click at [529, 121] on mat-table "Actions Id Last Cycle Status Customer FirstName Customer LastName Customer Emai…" at bounding box center [366, 138] width 733 height 34
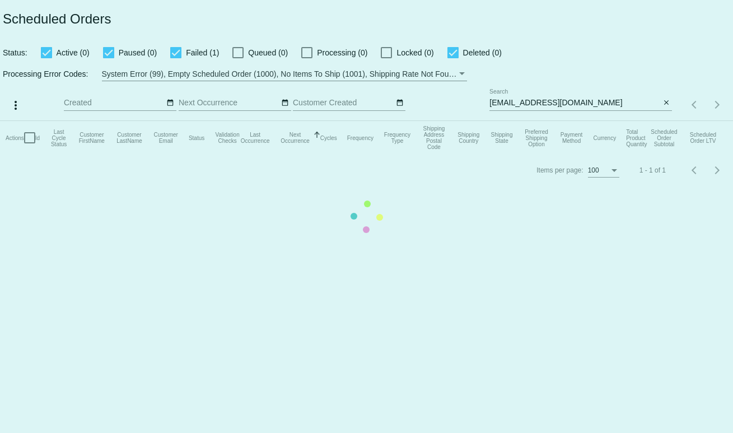
click at [529, 121] on mat-table "Actions Id Last Cycle Status Customer FirstName Customer LastName Customer Emai…" at bounding box center [366, 138] width 733 height 34
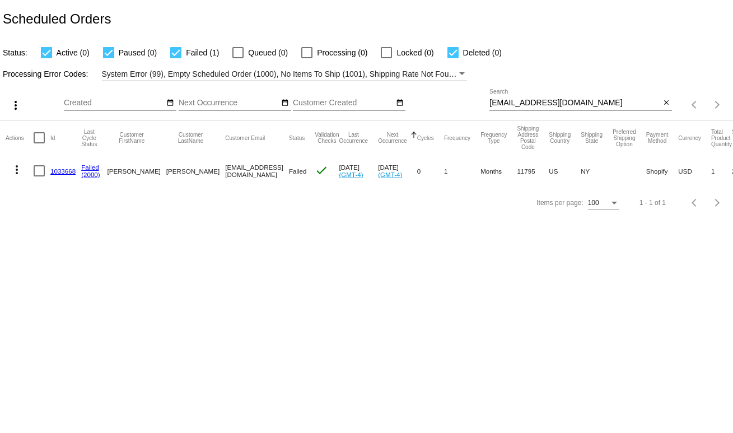
click at [550, 101] on input "[EMAIL_ADDRESS][DOMAIN_NAME]" at bounding box center [575, 103] width 171 height 9
paste input "dnflewelling"
click at [550, 101] on input "[EMAIL_ADDRESS][DOMAIN_NAME]" at bounding box center [575, 103] width 171 height 9
type input "[EMAIL_ADDRESS][DOMAIN_NAME]"
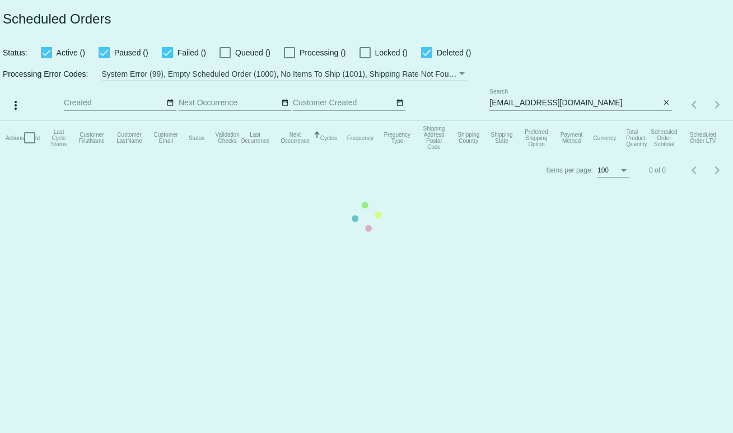
click at [524, 121] on mat-table "Actions Id Last Cycle Status Customer FirstName Customer LastName Customer Emai…" at bounding box center [366, 138] width 733 height 34
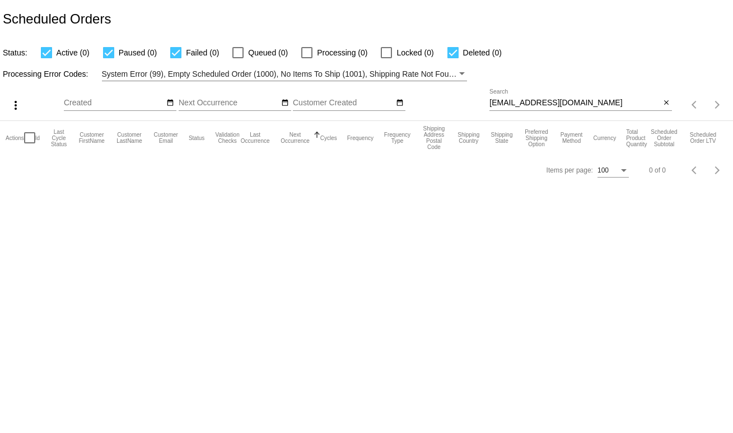
click at [537, 104] on input "[EMAIL_ADDRESS][DOMAIN_NAME]" at bounding box center [575, 103] width 171 height 9
paste input "janetedruthizer"
click at [537, 104] on input "[EMAIL_ADDRESS][DOMAIN_NAME]" at bounding box center [575, 103] width 171 height 9
click at [555, 109] on div "[EMAIL_ADDRESS][DOMAIN_NAME] Search" at bounding box center [575, 100] width 171 height 22
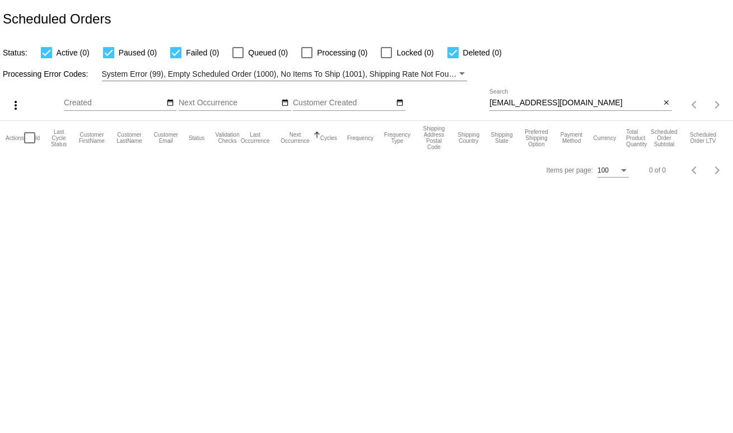
click at [555, 109] on div "[EMAIL_ADDRESS][DOMAIN_NAME] Search" at bounding box center [575, 100] width 171 height 22
click at [553, 105] on input "[EMAIL_ADDRESS][DOMAIN_NAME]" at bounding box center [575, 103] width 171 height 9
paste input "[EMAIL_ADDRESS][DOMAIN_NAME]"
paste input "mirzaadnan@hotmail"
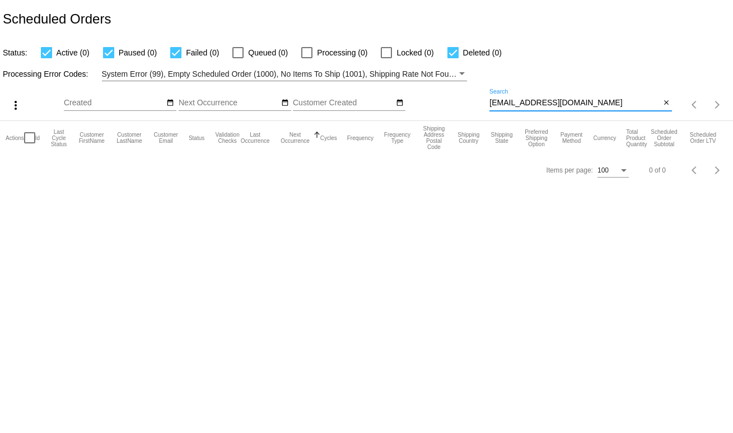
type input "mirzaadnan@hotmail.com"
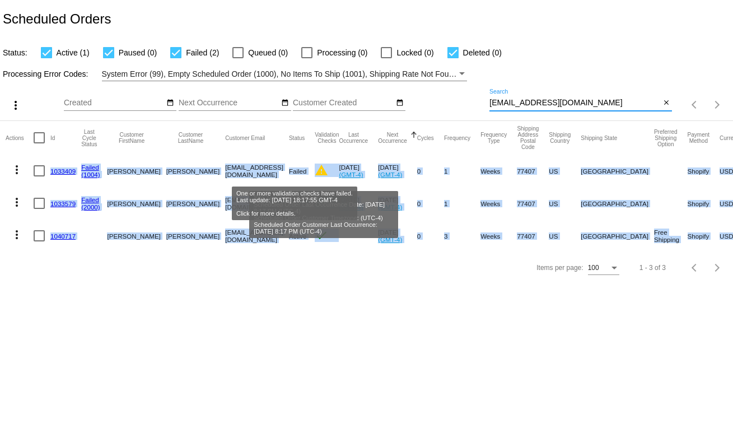
click at [315, 177] on mat-icon "warning" at bounding box center [321, 170] width 13 height 13
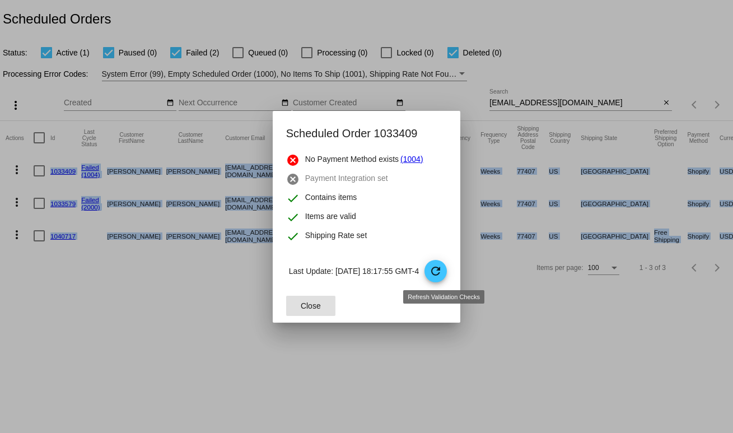
click at [443, 273] on mat-icon "refresh" at bounding box center [435, 270] width 13 height 13
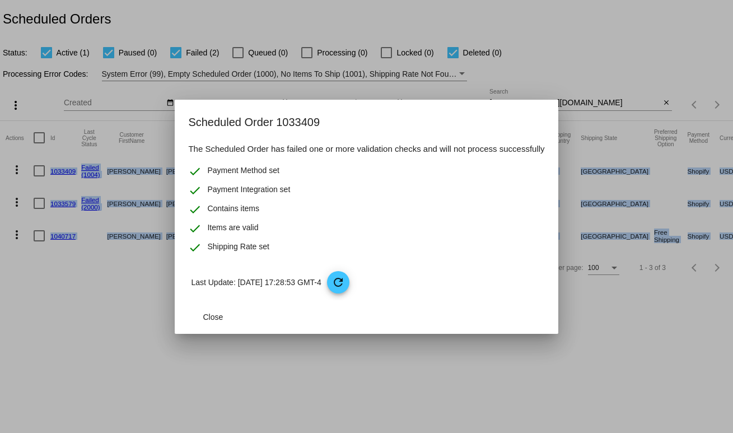
click at [570, 360] on div at bounding box center [366, 216] width 733 height 433
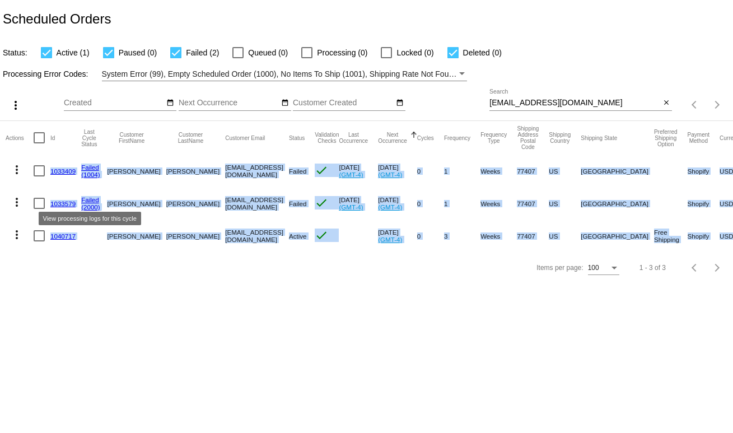
click at [68, 202] on link "1033579" at bounding box center [62, 203] width 25 height 7
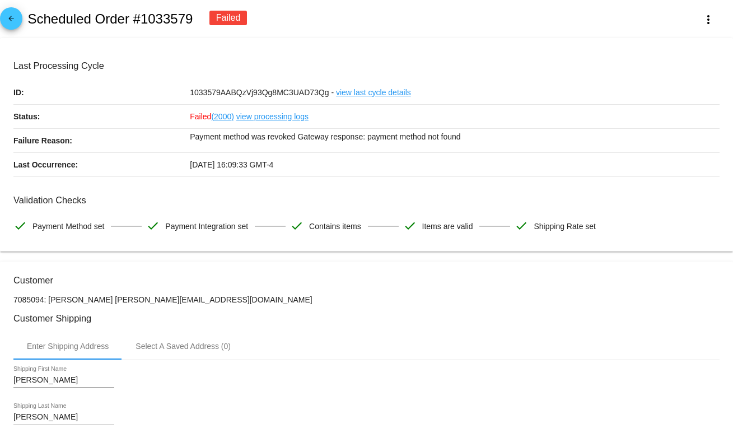
click at [11, 24] on mat-icon "arrow_back" at bounding box center [10, 21] width 13 height 13
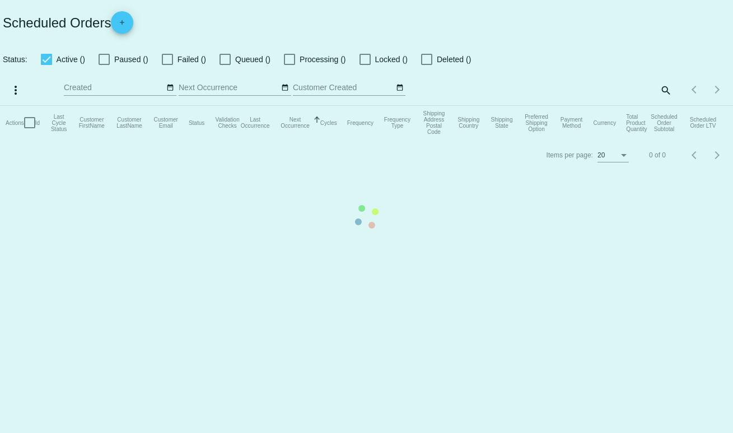
checkbox input "true"
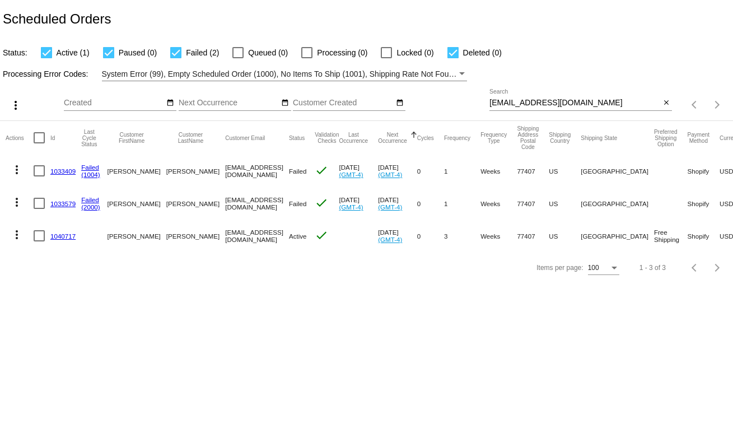
click at [518, 103] on input "mirzaadnan@hotmail.com" at bounding box center [575, 103] width 171 height 9
paste input "onikarejm"
click at [518, 103] on input "mirzaadnan@hotmail.com" at bounding box center [575, 103] width 171 height 9
type input "monikarejman@hotmail.com"
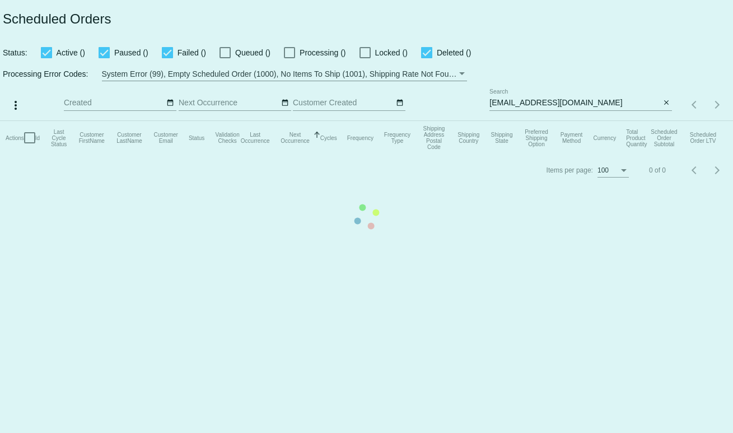
click at [519, 121] on mat-table "Actions Id Last Cycle Status Customer FirstName Customer LastName Customer Emai…" at bounding box center [366, 138] width 733 height 34
click at [520, 121] on mat-table "Actions Id Last Cycle Status Customer FirstName Customer LastName Customer Emai…" at bounding box center [366, 138] width 733 height 34
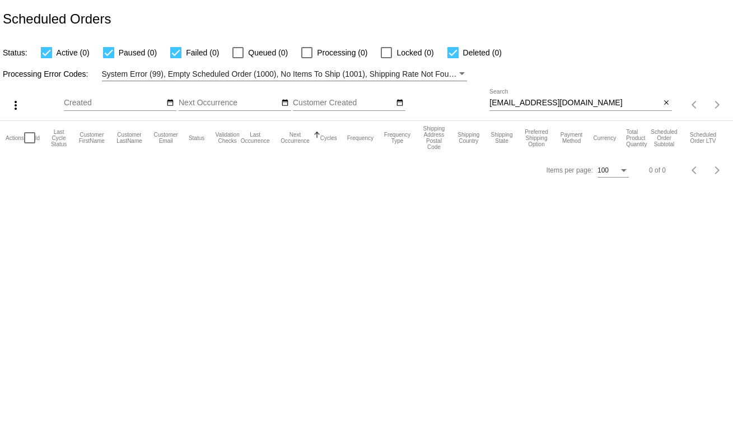
click at [523, 101] on input "[EMAIL_ADDRESS][DOMAIN_NAME]" at bounding box center [575, 103] width 171 height 9
paste input "[PERSON_NAME][EMAIL_ADDRESS][PERSON_NAME] Month Coffee Subscription (Coffee: Th…"
drag, startPoint x: 591, startPoint y: 91, endPoint x: 588, endPoint y: 96, distance: 5.8
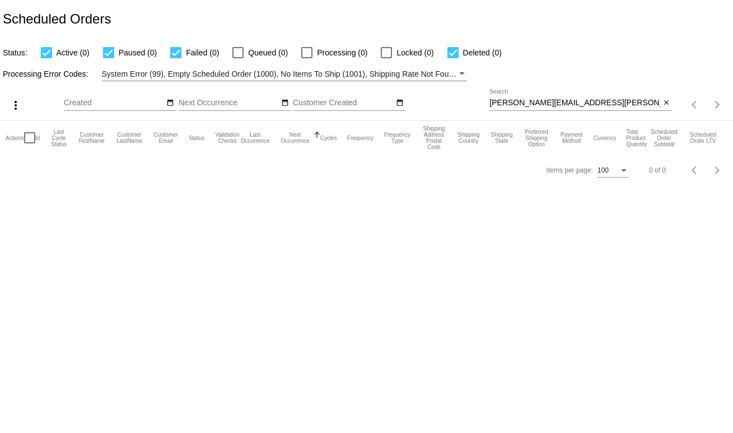
click at [591, 91] on div "[PERSON_NAME][EMAIL_ADDRESS][PERSON_NAME] Month Coffee Subscription (Coffee: Th…" at bounding box center [575, 100] width 171 height 22
click at [583, 103] on input "[PERSON_NAME][EMAIL_ADDRESS][PERSON_NAME] Month Coffee Subscription (Coffee: Th…" at bounding box center [575, 103] width 171 height 9
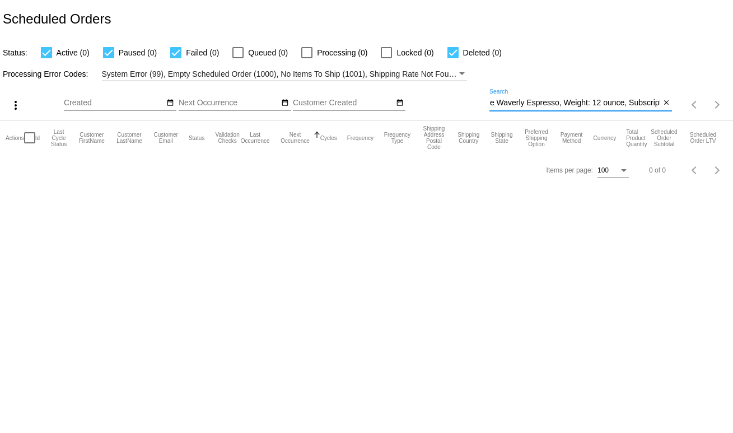
paste input
type input "[PERSON_NAME][EMAIL_ADDRESS][PERSON_NAME][DOMAIN_NAME]"
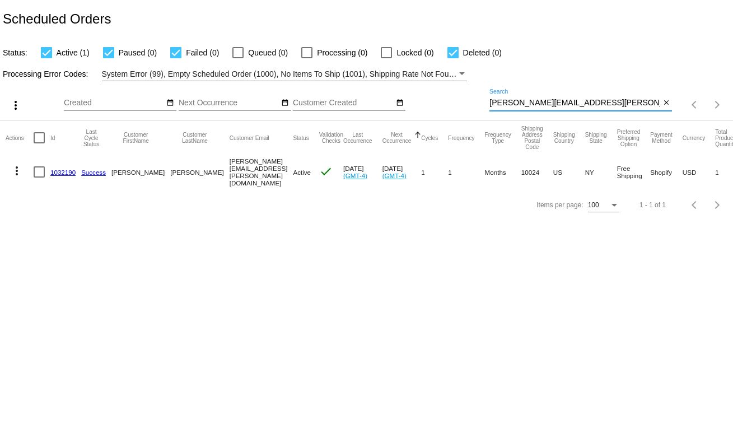
click at [63, 174] on link "1032190" at bounding box center [62, 172] width 25 height 7
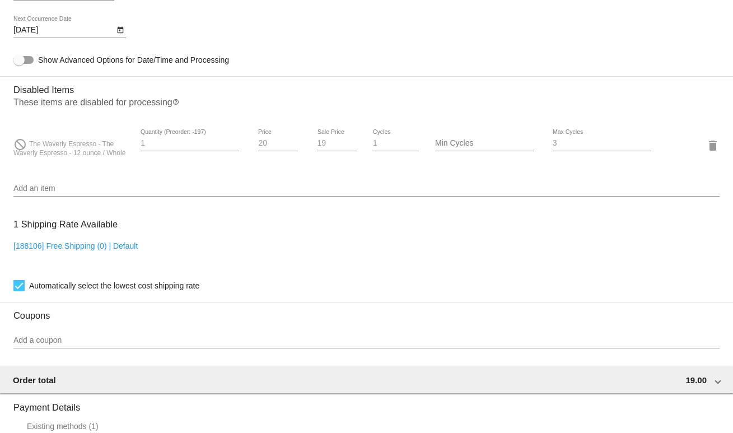
scroll to position [739, 0]
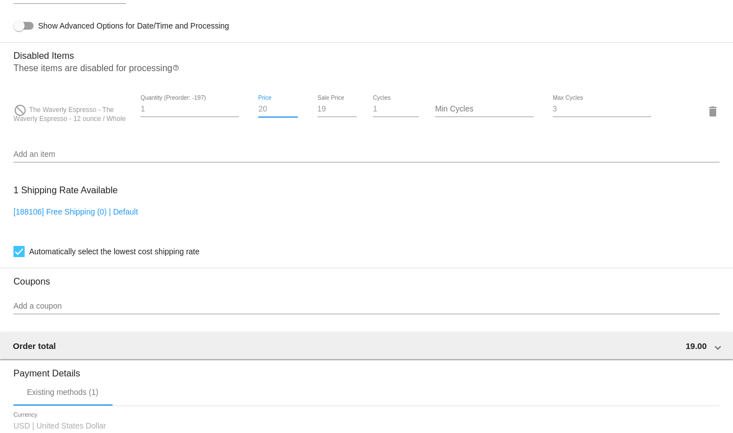
click at [266, 114] on input "20" at bounding box center [278, 109] width 40 height 9
click at [265, 114] on input "20" at bounding box center [278, 109] width 40 height 9
type input "0"
click at [320, 114] on input "19" at bounding box center [338, 109] width 40 height 9
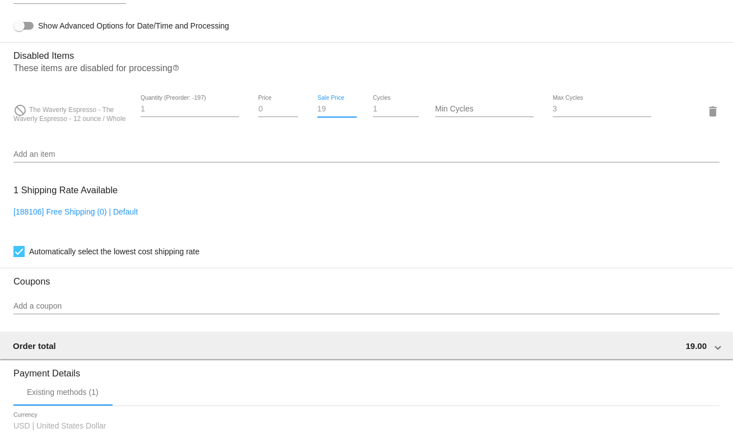
click at [320, 114] on input "19" at bounding box center [338, 109] width 40 height 9
drag, startPoint x: 320, startPoint y: 117, endPoint x: 413, endPoint y: 138, distance: 94.9
click at [321, 114] on input "0" at bounding box center [338, 109] width 40 height 9
type input "0"
click at [621, 114] on input "3" at bounding box center [602, 109] width 99 height 9
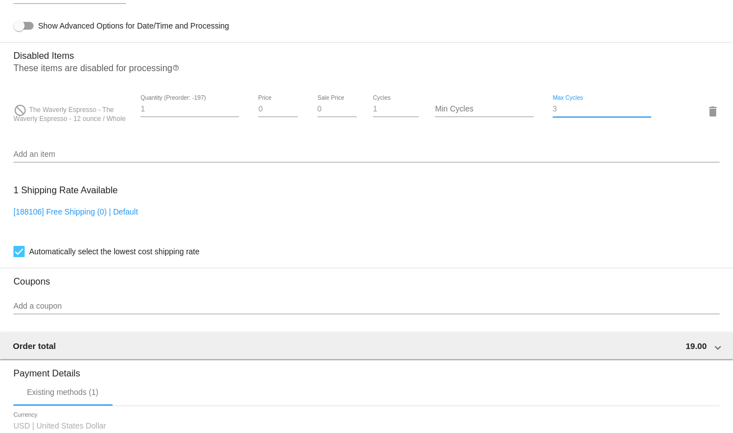
click at [436, 173] on div "Add an item" at bounding box center [366, 157] width 706 height 32
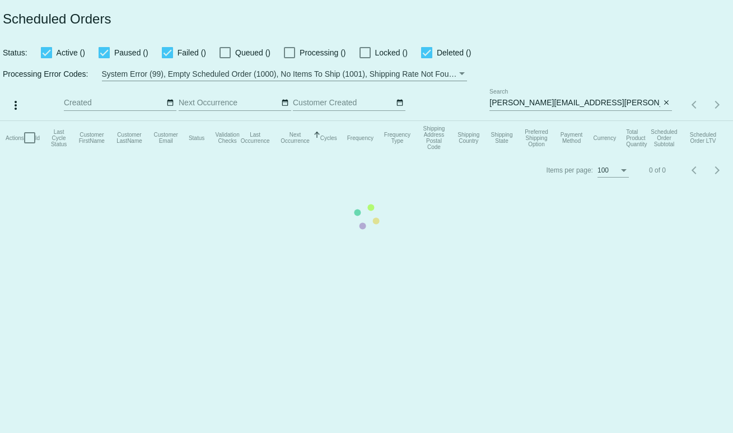
click at [626, 121] on mat-table "Actions Id Last Cycle Status Customer FirstName Customer LastName Customer Emai…" at bounding box center [366, 138] width 733 height 34
click at [559, 101] on input "[PERSON_NAME][EMAIL_ADDRESS][PERSON_NAME][DOMAIN_NAME]" at bounding box center [575, 103] width 171 height 9
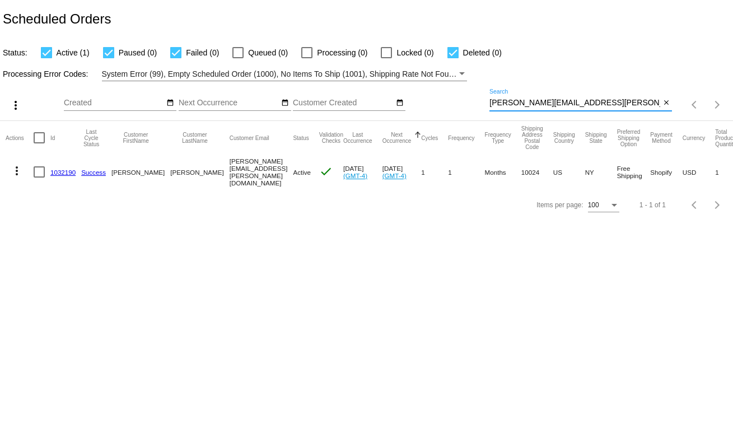
click at [559, 101] on input "[PERSON_NAME][EMAIL_ADDRESS][PERSON_NAME][DOMAIN_NAME]" at bounding box center [575, 103] width 171 height 9
paste input "[PERSON_NAME][EMAIL_ADDRESS][PERSON_NAME] Month Coffee Subscription (Coffee: Th…"
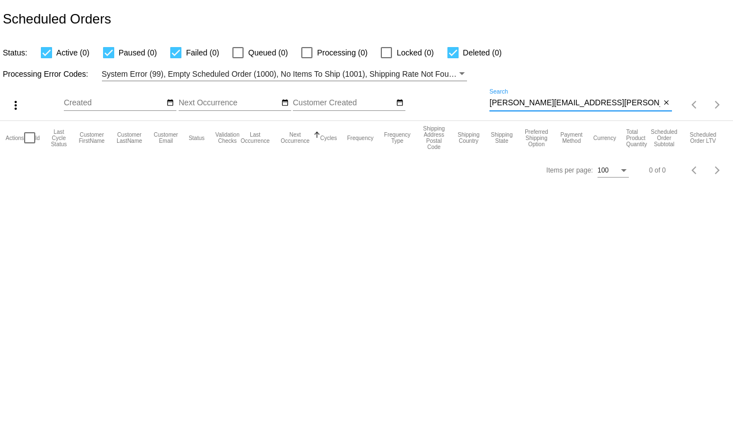
click at [509, 107] on input "[PERSON_NAME][EMAIL_ADDRESS][PERSON_NAME] Month Coffee Subscription (Coffee: Th…" at bounding box center [575, 103] width 171 height 9
paste input
click at [509, 107] on input "[PERSON_NAME][EMAIL_ADDRESS][PERSON_NAME][DOMAIN_NAME]" at bounding box center [575, 103] width 171 height 9
type input "[PERSON_NAME][EMAIL_ADDRESS][PERSON_NAME][DOMAIN_NAME]"
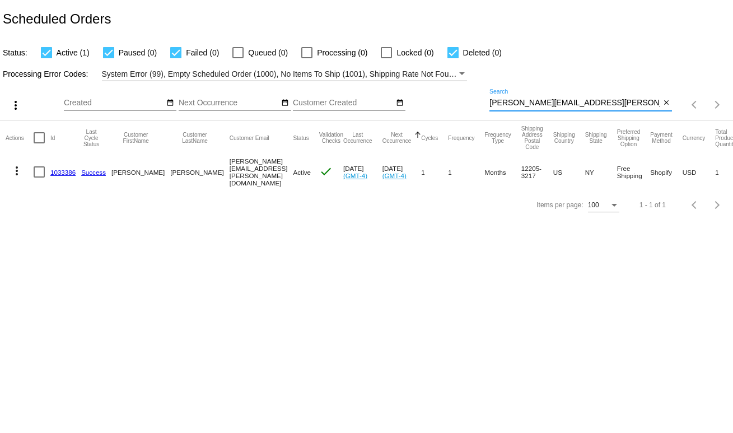
click at [59, 170] on link "1033386" at bounding box center [62, 172] width 25 height 7
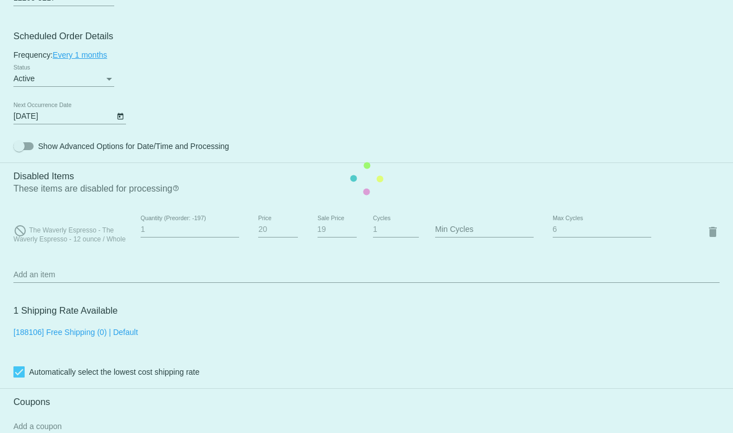
scroll to position [619, 0]
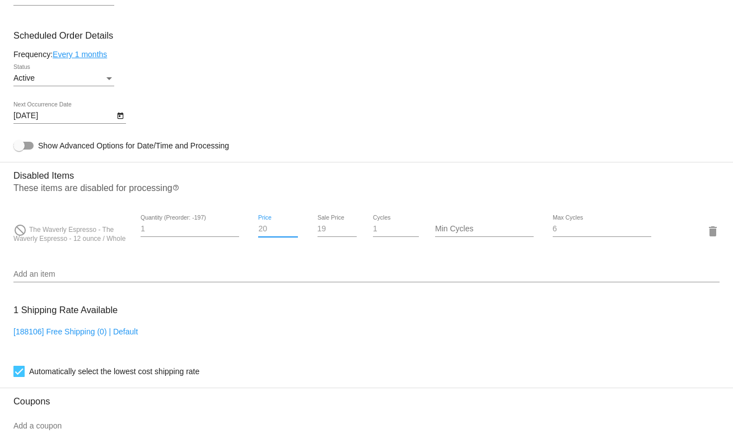
click at [266, 234] on input "20" at bounding box center [278, 229] width 40 height 9
type input "0"
click at [318, 234] on input "19" at bounding box center [338, 229] width 40 height 9
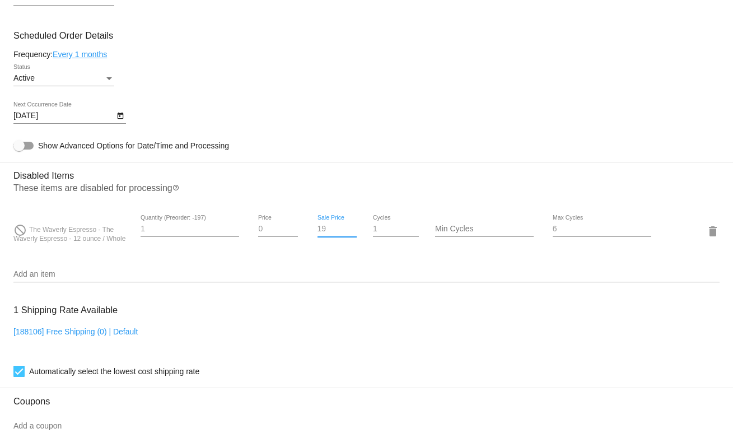
click at [318, 234] on input "19" at bounding box center [338, 229] width 40 height 9
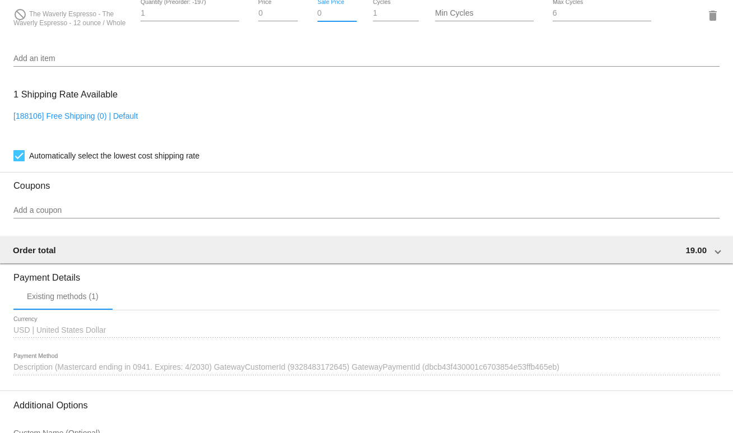
scroll to position [849, 0]
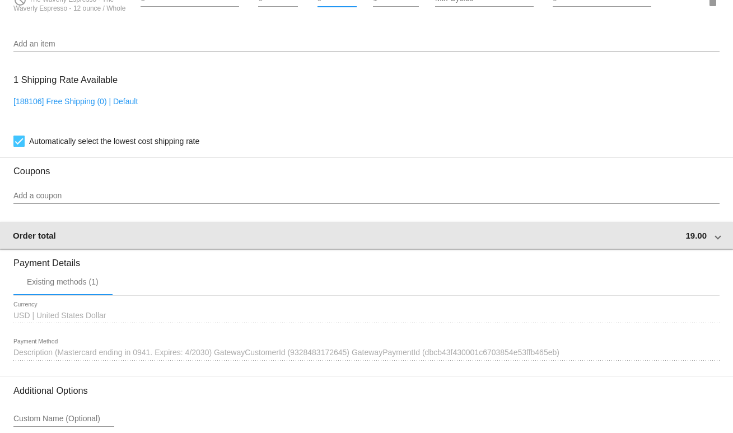
type input "0"
click at [181, 237] on mat-expansion-panel-header "Order total 19.00" at bounding box center [366, 235] width 734 height 27
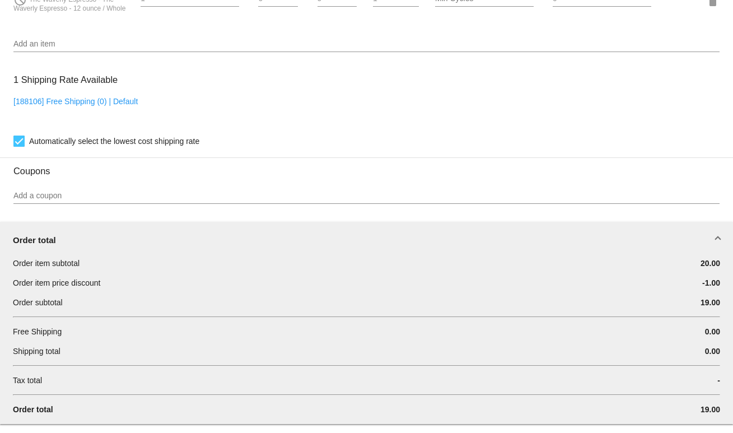
scroll to position [1134, 0]
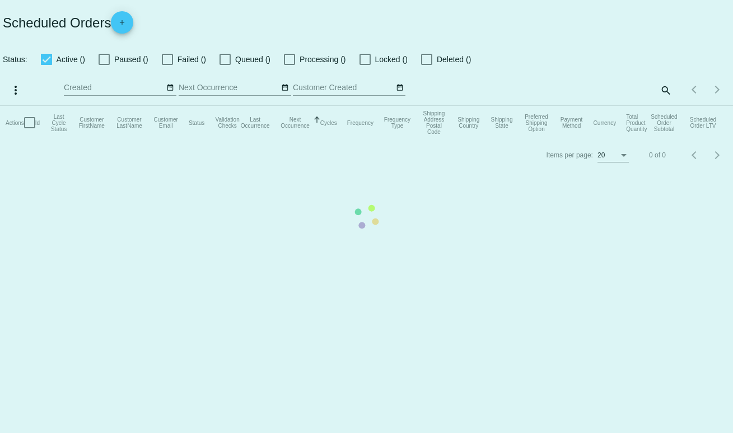
checkbox input "true"
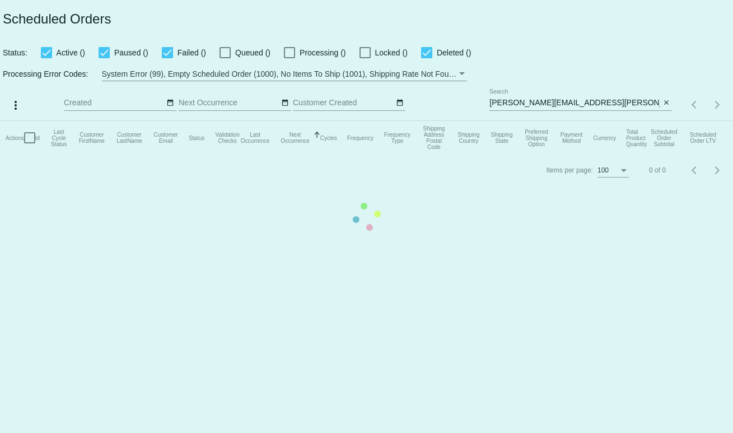
click at [651, 121] on mat-table "Actions Id Last Cycle Status Customer FirstName Customer LastName Customer Emai…" at bounding box center [366, 138] width 733 height 34
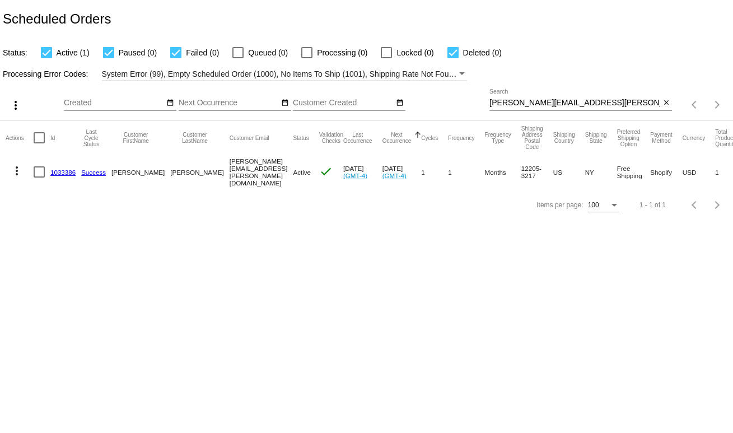
click at [560, 105] on input "brian.pagnotti@gmail.com" at bounding box center [575, 103] width 171 height 9
paste input "nadineraets@live.nl"
type input "nadineraets@live.nl"
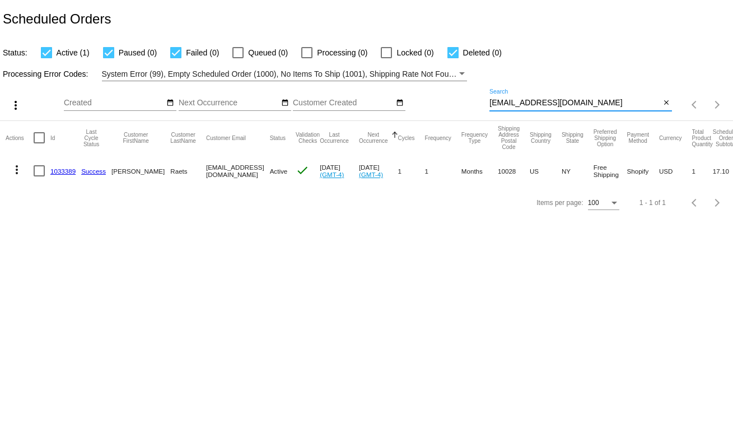
click at [62, 172] on link "1033389" at bounding box center [62, 171] width 25 height 7
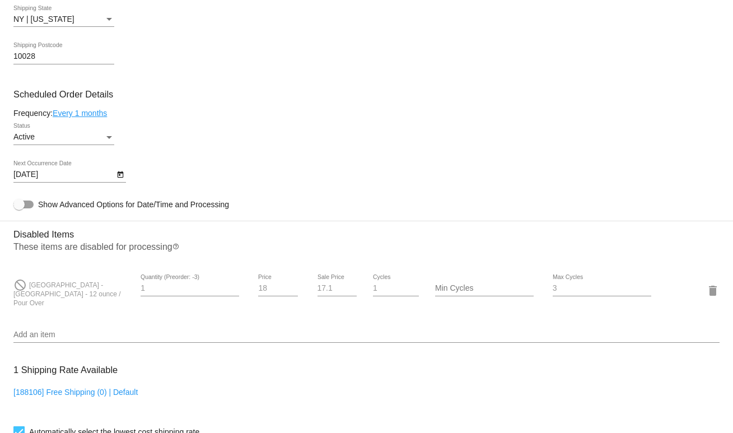
scroll to position [565, 0]
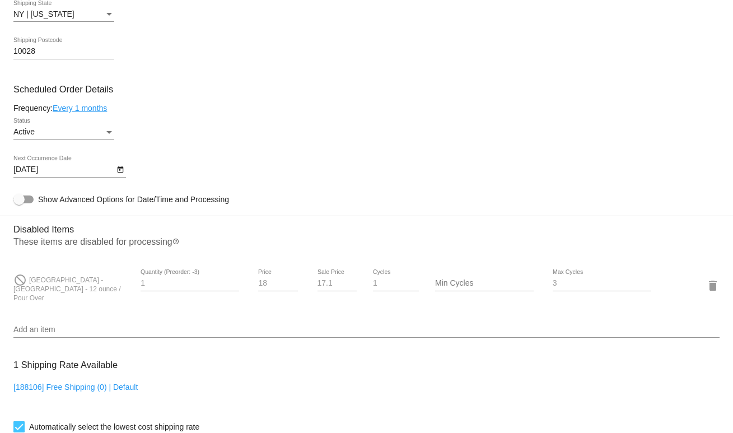
click at [260, 287] on input "18" at bounding box center [278, 283] width 40 height 9
type input "0"
click at [318, 288] on input "17.1" at bounding box center [338, 283] width 40 height 9
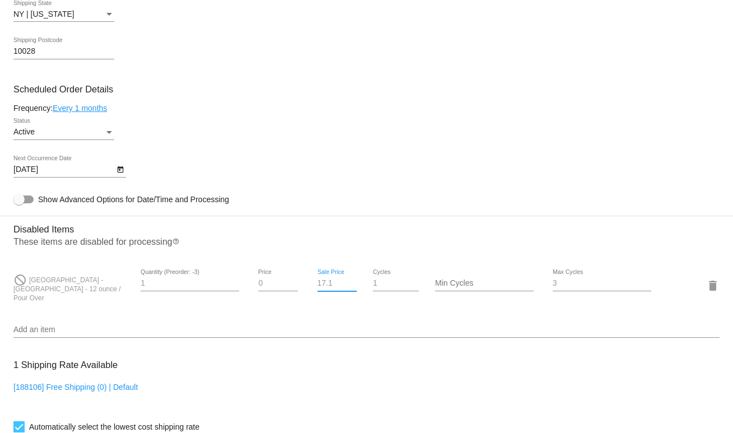
click at [318, 288] on input "17.1" at bounding box center [338, 283] width 40 height 9
drag, startPoint x: 318, startPoint y: 289, endPoint x: 331, endPoint y: 314, distance: 28.3
click at [318, 288] on input "0" at bounding box center [338, 283] width 40 height 9
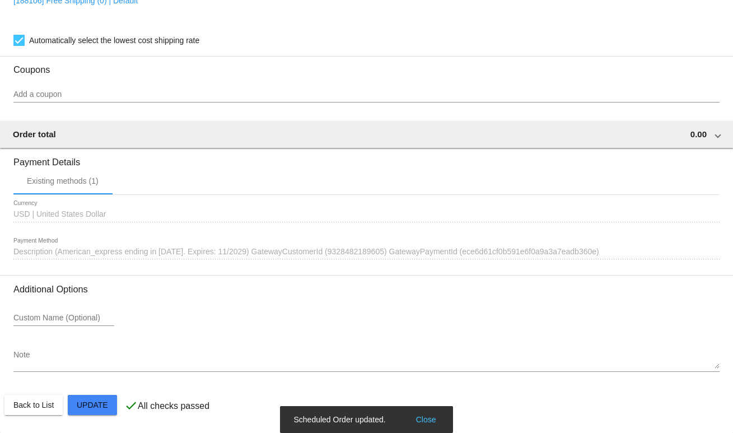
type input "0"
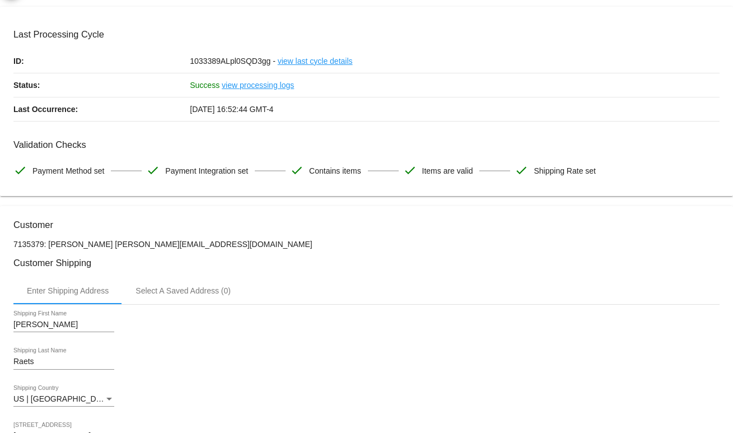
scroll to position [0, 0]
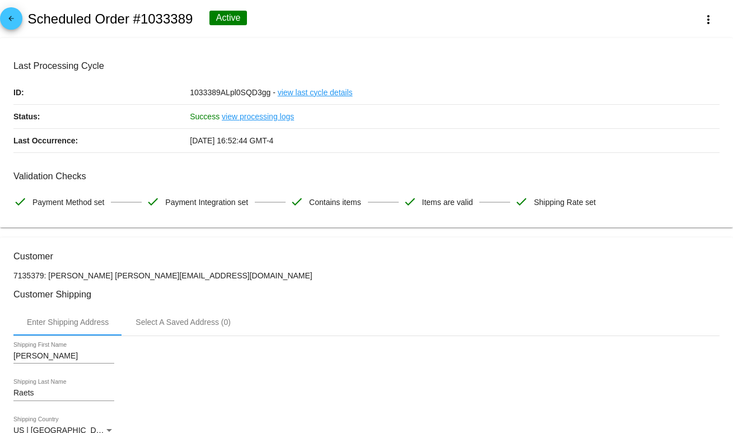
drag, startPoint x: 184, startPoint y: 277, endPoint x: 97, endPoint y: 279, distance: 86.3
click at [97, 279] on p "7135379: Nadine Raets nadineraets@live.nl" at bounding box center [366, 275] width 706 height 9
copy p "nadineraets@live.nl"
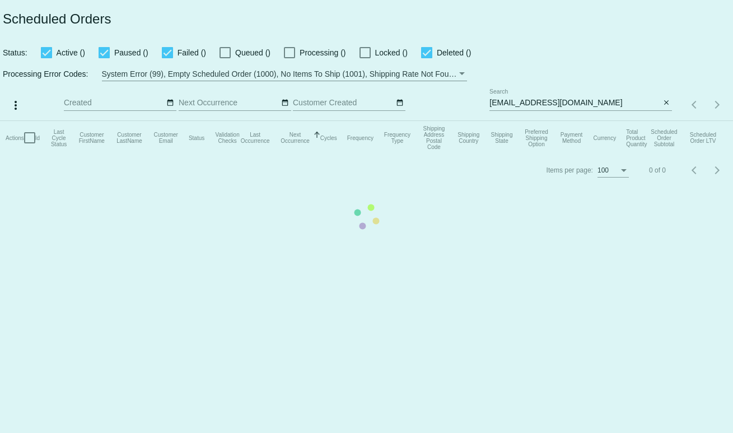
click at [584, 121] on mat-table "Actions Id Last Cycle Status Customer FirstName Customer LastName Customer Emai…" at bounding box center [366, 138] width 733 height 34
click at [539, 121] on mat-table "Actions Id Last Cycle Status Customer FirstName Customer LastName Customer Emai…" at bounding box center [366, 138] width 733 height 34
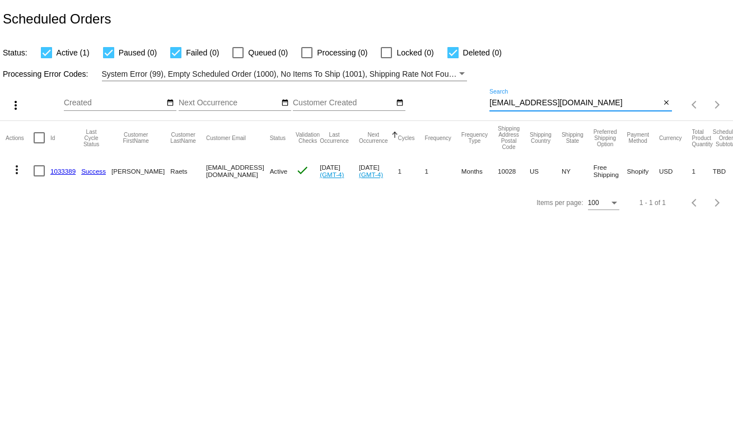
click at [539, 101] on input "nadineraets@live.nl" at bounding box center [575, 103] width 171 height 9
paste input "Eva@wisnik.com-Active-6 Month Coffee Subscription (Coffee: Half Moon (Half Caff…"
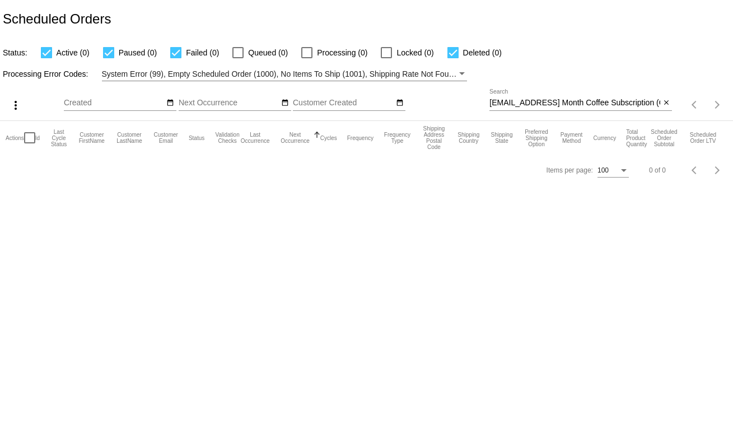
click at [555, 105] on input "Eva@wisnik.com-Active-6 Month Coffee Subscription (Coffee: Half Moon (Half Caff…" at bounding box center [575, 103] width 171 height 9
paste input
type input "[PERSON_NAME][EMAIL_ADDRESS][DOMAIN_NAME]"
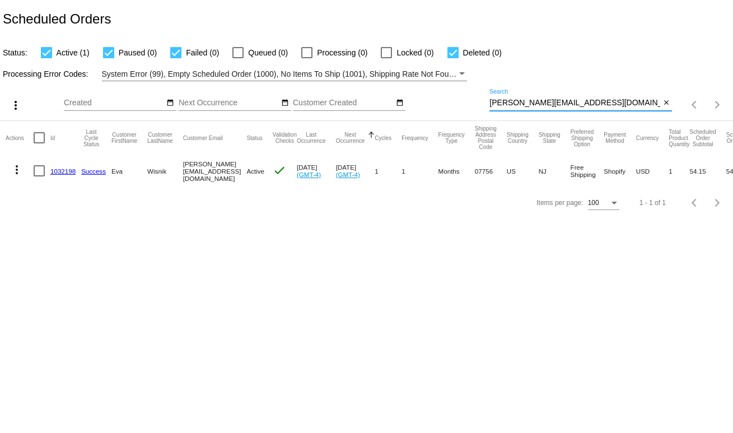
click at [48, 169] on mat-cell at bounding box center [42, 171] width 17 height 32
click at [54, 171] on link "1032198" at bounding box center [62, 171] width 25 height 7
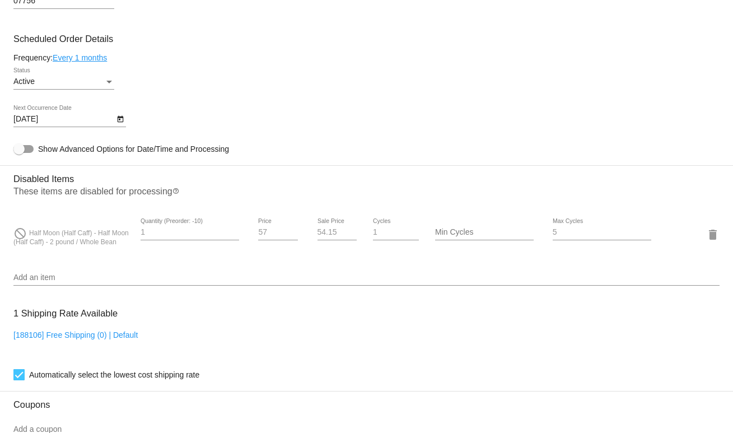
scroll to position [605, 0]
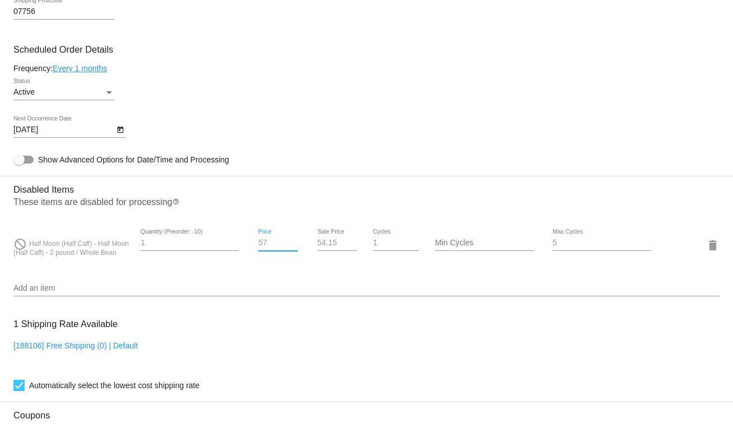
click at [266, 248] on input "57" at bounding box center [278, 243] width 40 height 9
type input "0"
click at [308, 252] on div "54.15 Sale Price" at bounding box center [337, 245] width 59 height 32
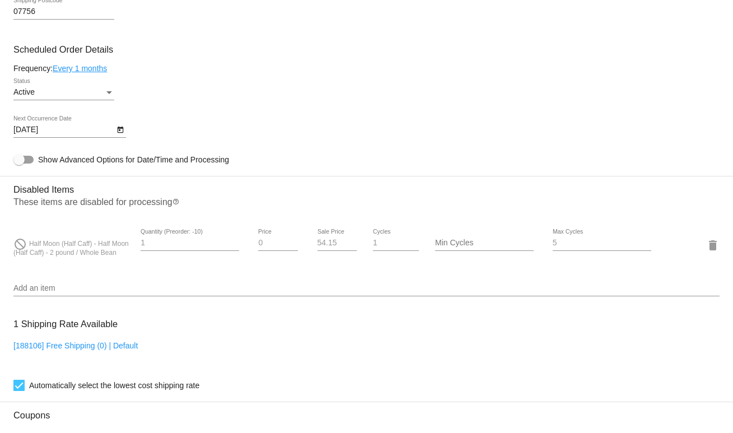
click at [319, 248] on input "54.15" at bounding box center [338, 243] width 40 height 9
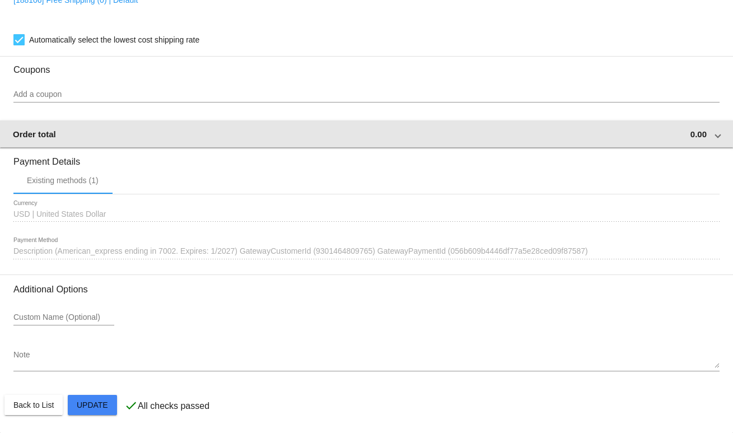
type input "0"
click at [353, 134] on div "Order total 0.00" at bounding box center [364, 134] width 703 height 10
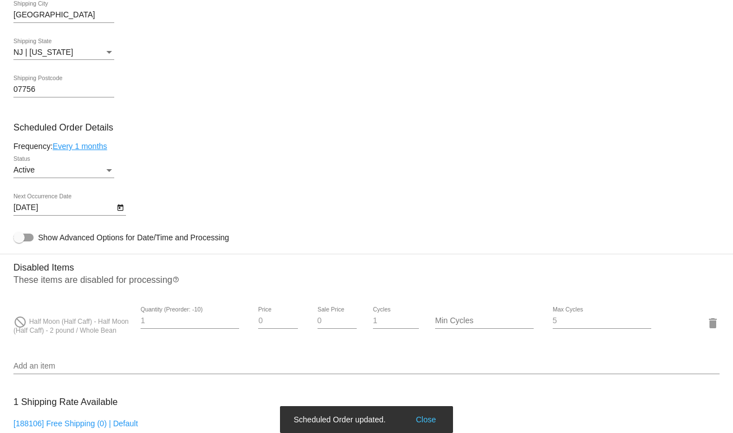
scroll to position [528, 0]
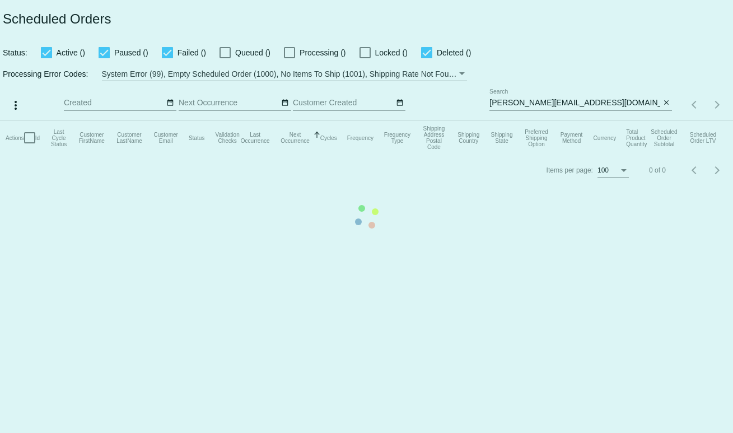
click at [566, 121] on mat-table "Actions Id Last Cycle Status Customer FirstName Customer LastName Customer Emai…" at bounding box center [366, 138] width 733 height 34
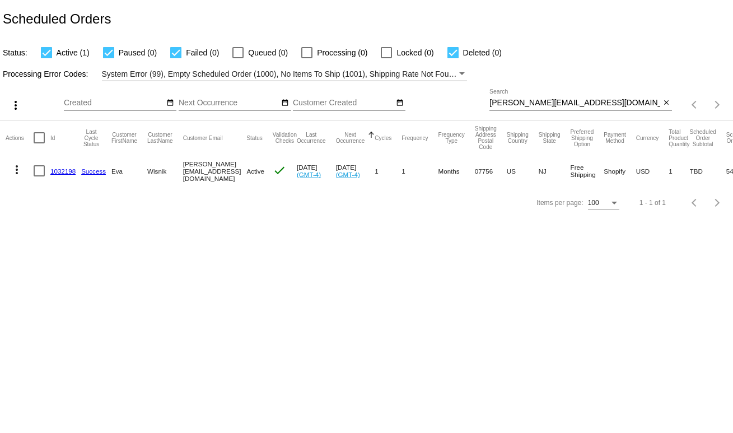
click at [530, 103] on input "[PERSON_NAME][EMAIL_ADDRESS][DOMAIN_NAME]" at bounding box center [575, 103] width 171 height 9
paste input "[EMAIL_ADDRESS]"
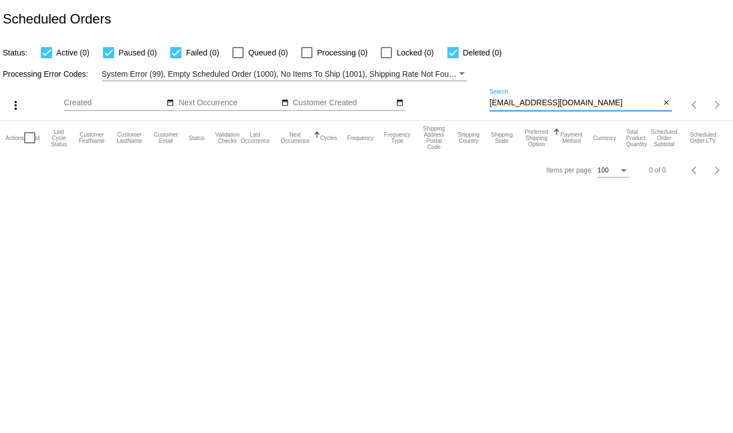
type input "[EMAIL_ADDRESS][DOMAIN_NAME]"
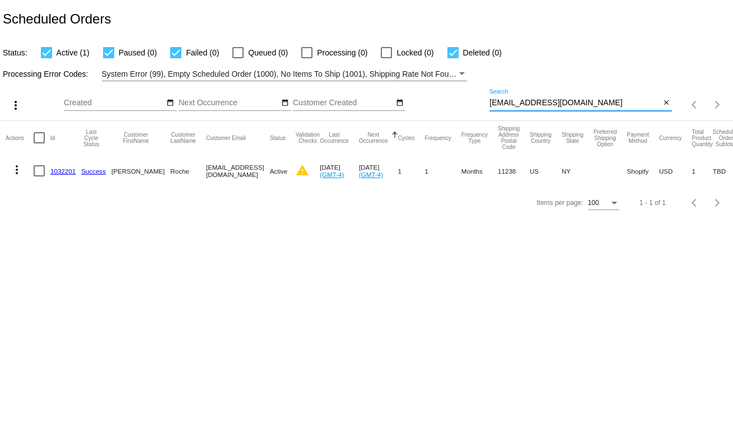
click at [75, 171] on link "1032201" at bounding box center [62, 171] width 25 height 7
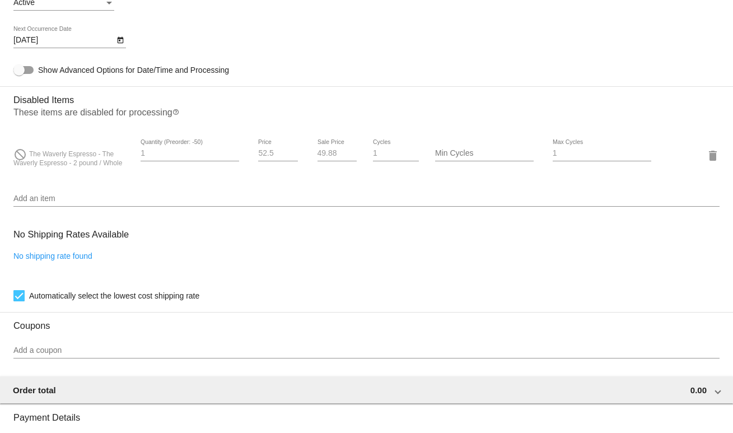
scroll to position [691, 0]
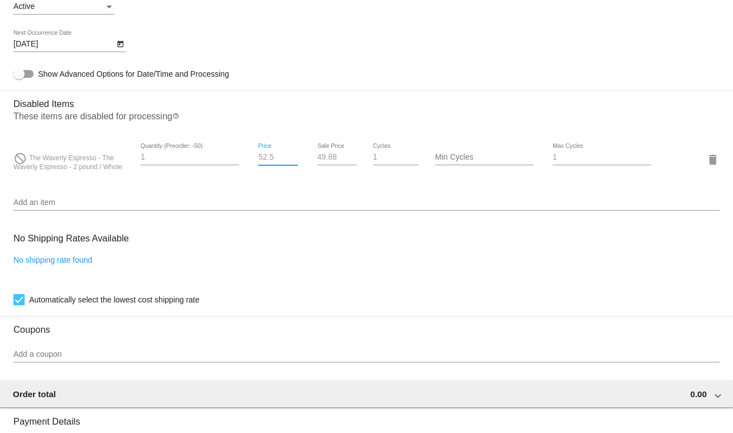
click at [258, 159] on input "52.5" at bounding box center [278, 157] width 40 height 9
click at [267, 162] on input "52.5" at bounding box center [278, 157] width 40 height 9
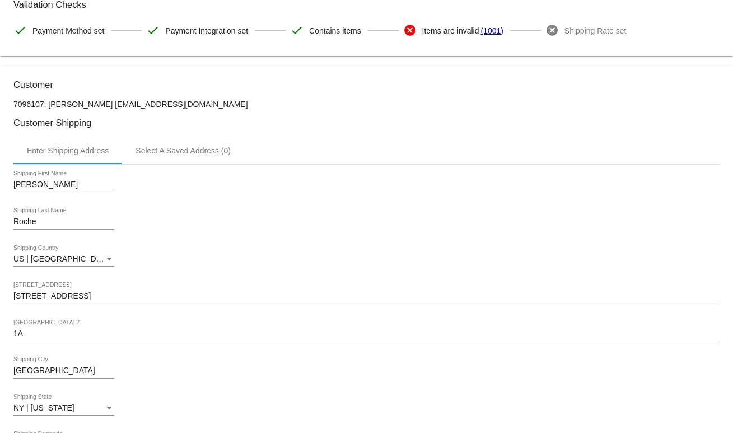
scroll to position [0, 0]
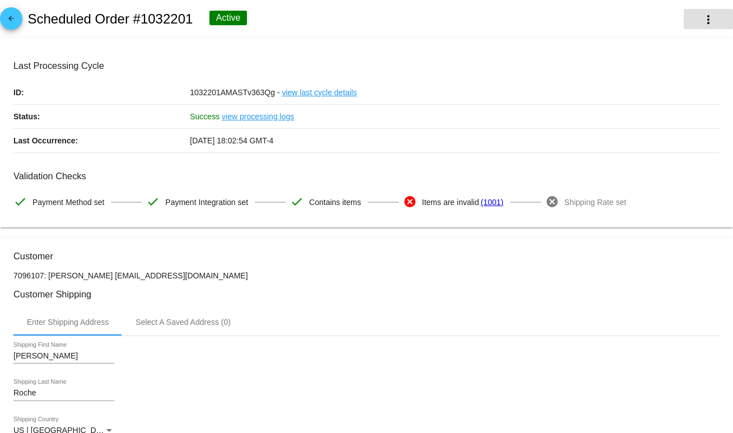
click at [702, 22] on mat-icon "more_vert" at bounding box center [708, 19] width 13 height 13
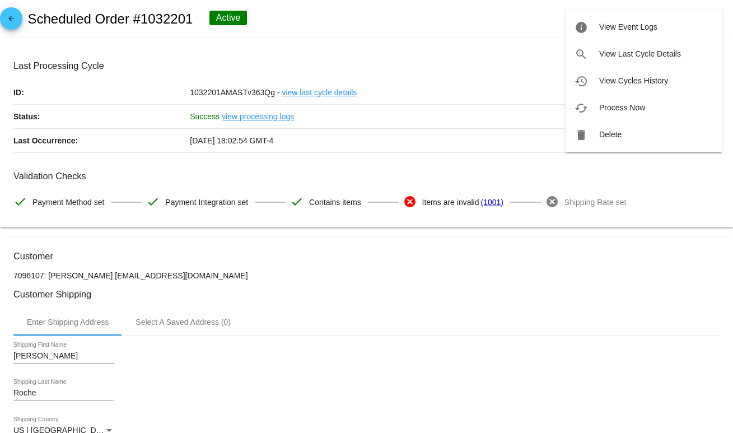
drag, startPoint x: 562, startPoint y: 260, endPoint x: 461, endPoint y: 275, distance: 102.5
click at [562, 260] on div at bounding box center [366, 216] width 733 height 433
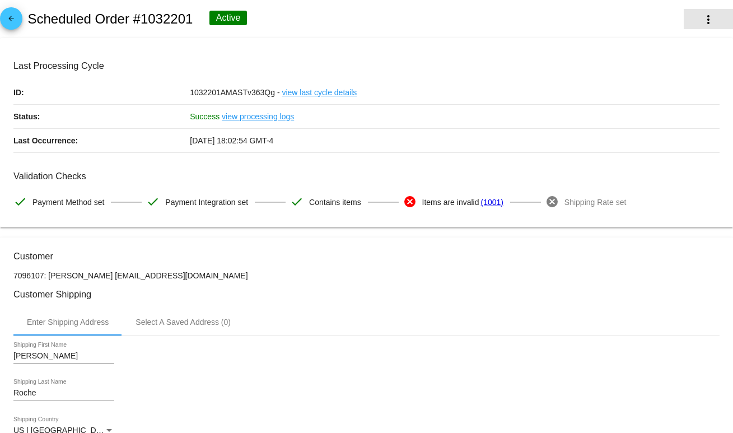
drag, startPoint x: 708, startPoint y: 18, endPoint x: 685, endPoint y: 35, distance: 29.2
click at [708, 18] on button "more_vert" at bounding box center [708, 19] width 49 height 20
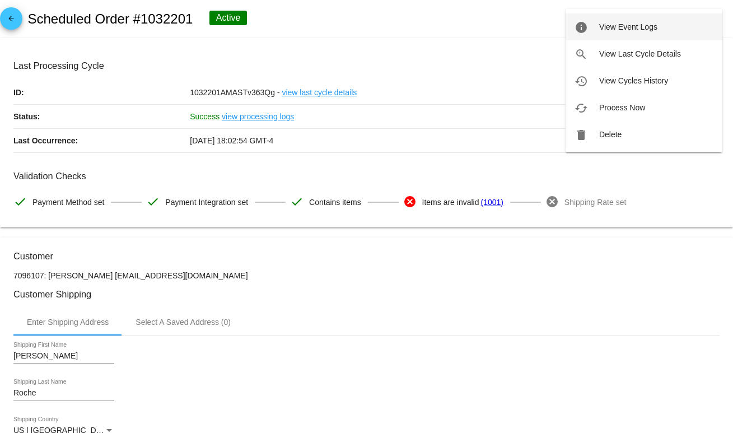
click at [645, 28] on span "View Event Logs" at bounding box center [628, 26] width 58 height 9
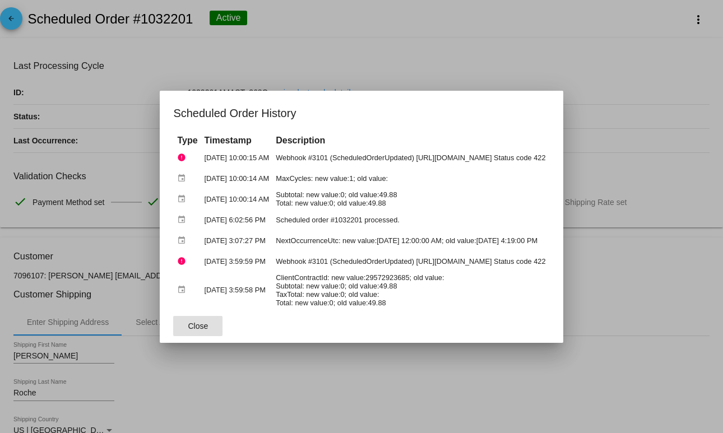
click at [364, 53] on div at bounding box center [361, 216] width 723 height 433
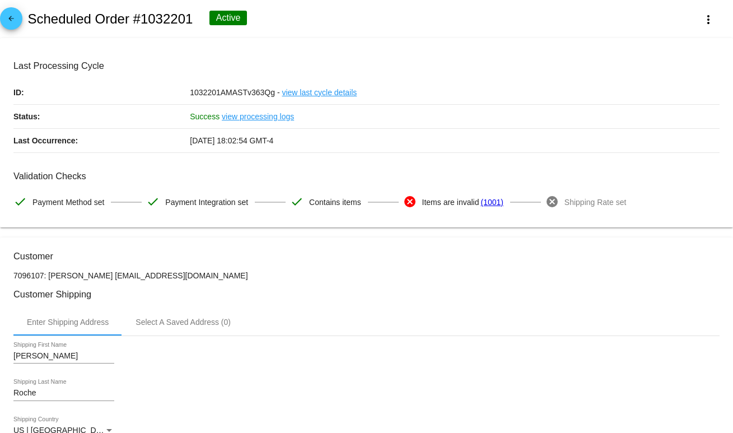
drag, startPoint x: 193, startPoint y: 286, endPoint x: 104, endPoint y: 281, distance: 89.8
click at [104, 280] on p "7096107: [PERSON_NAME] [EMAIL_ADDRESS][DOMAIN_NAME]" at bounding box center [366, 275] width 706 height 9
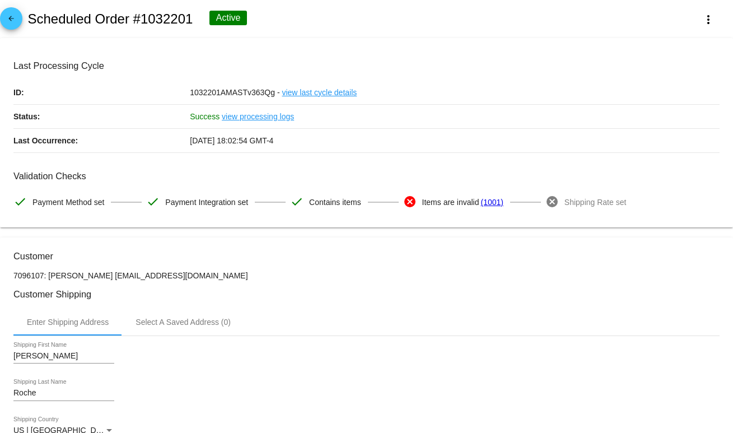
click at [153, 280] on p "7096107: [PERSON_NAME] [EMAIL_ADDRESS][DOMAIN_NAME]" at bounding box center [366, 275] width 706 height 9
drag, startPoint x: 108, startPoint y: 275, endPoint x: 255, endPoint y: 275, distance: 147.3
click at [255, 275] on p "7096107: [PERSON_NAME] [EMAIL_ADDRESS][DOMAIN_NAME]" at bounding box center [366, 275] width 706 height 9
copy p "[EMAIL_ADDRESS][DOMAIN_NAME]"
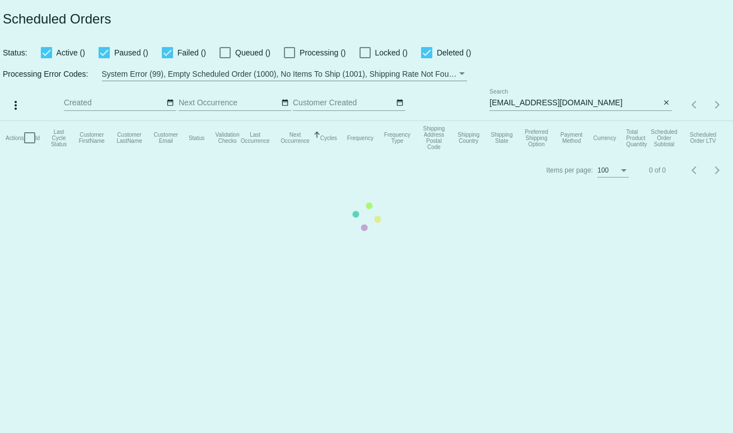
click at [587, 121] on mat-table "Actions Id Last Cycle Status Customer FirstName Customer LastName Customer Emai…" at bounding box center [366, 138] width 733 height 34
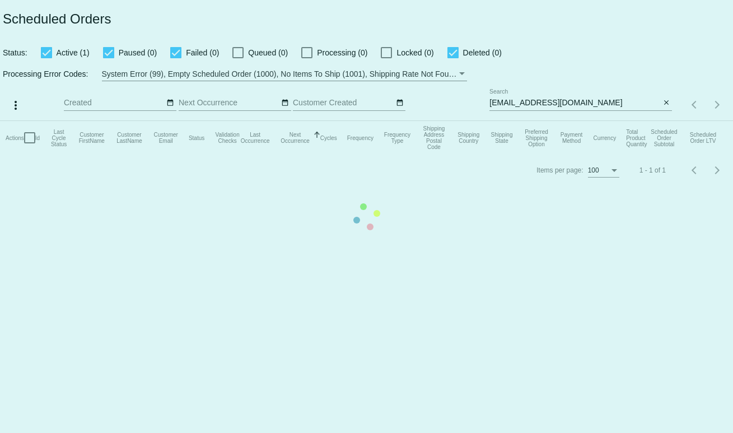
click at [554, 121] on mat-table "Actions Id Last Cycle Status Customer FirstName Customer LastName Customer Emai…" at bounding box center [366, 138] width 733 height 34
click at [554, 102] on app-dashboard-scheduled-orders "Scheduled Orders Status: Active (1) Paused (0) Failed (0) Queued (0) Processing…" at bounding box center [366, 93] width 733 height 186
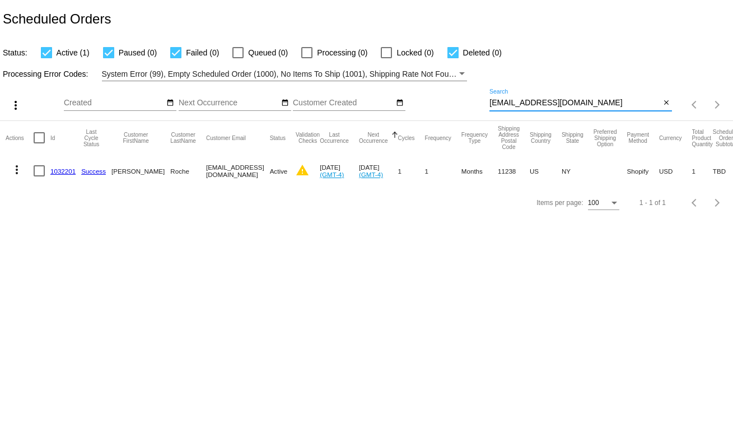
click at [554, 102] on input "mroche93@gmail.com" at bounding box center [575, 103] width 171 height 9
paste input "joshmbayer"
type input "joshmbayer@gmail.com"
click at [62, 169] on link "1033562" at bounding box center [62, 171] width 25 height 7
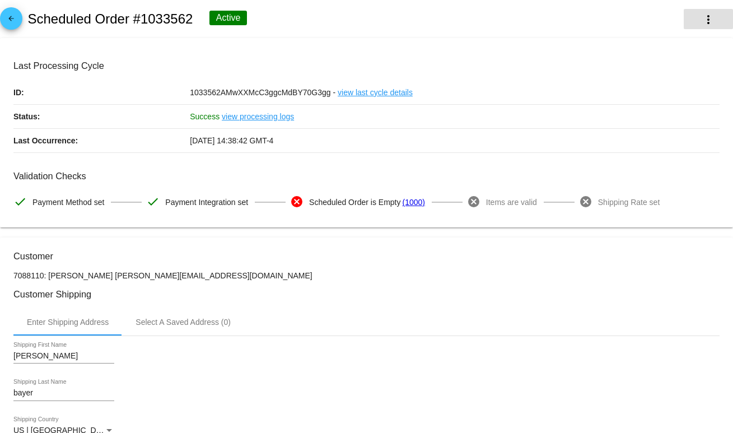
click at [684, 18] on button "more_vert" at bounding box center [708, 19] width 49 height 20
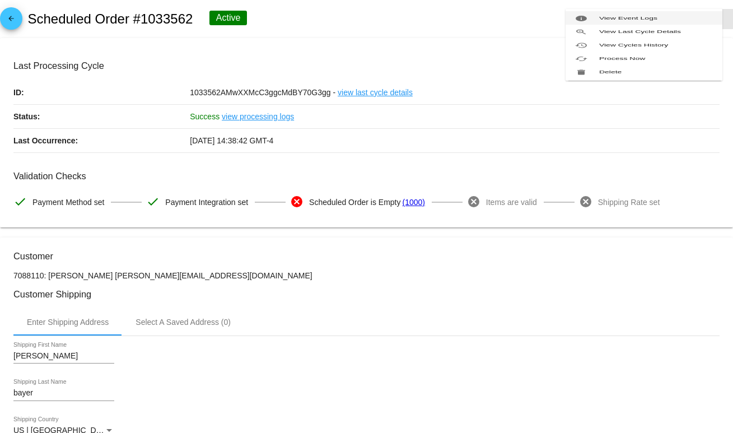
click at [645, 20] on span "View Event Logs" at bounding box center [628, 18] width 58 height 4
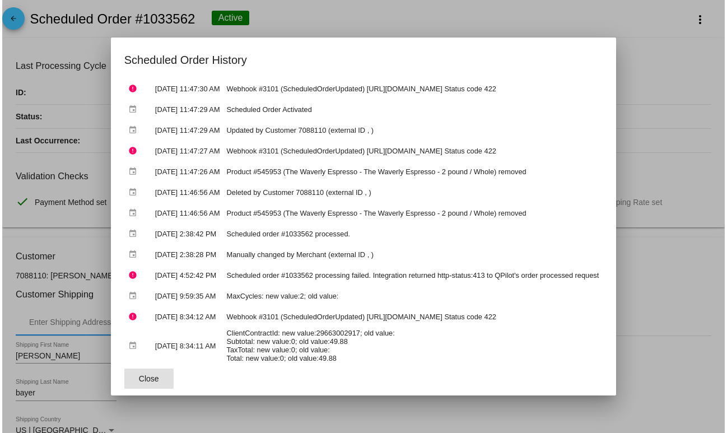
scroll to position [81, 0]
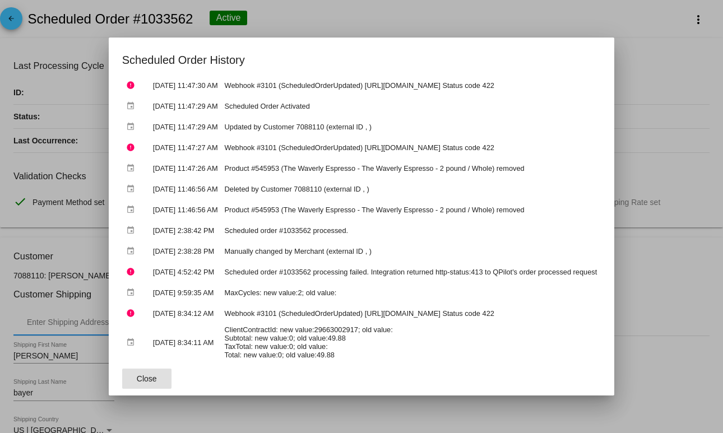
click at [427, 26] on div at bounding box center [361, 216] width 723 height 433
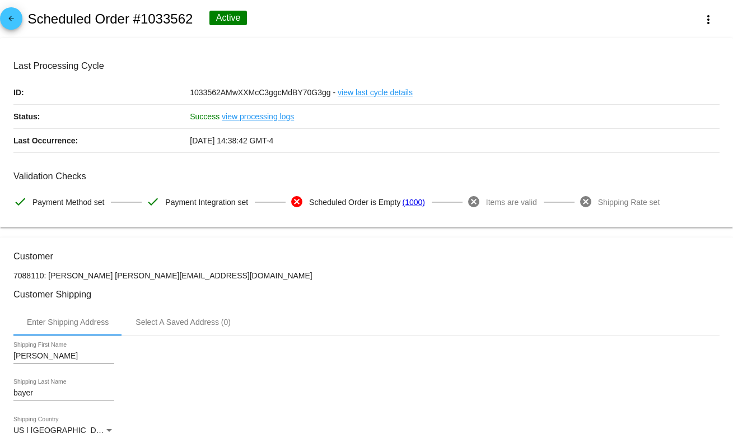
click at [266, 120] on link "view processing logs" at bounding box center [258, 117] width 72 height 24
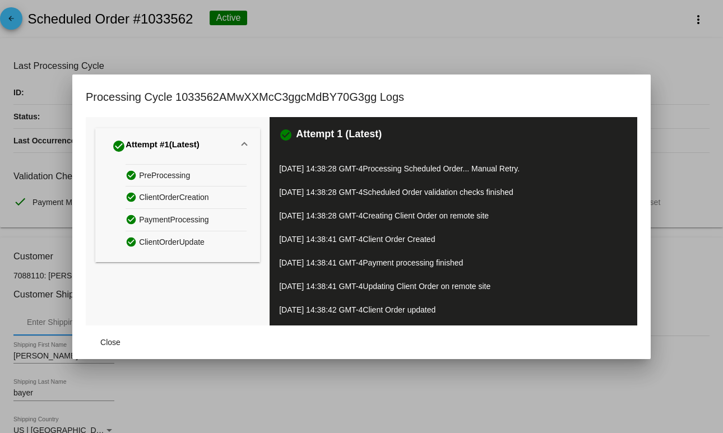
click at [373, 42] on div at bounding box center [361, 216] width 723 height 433
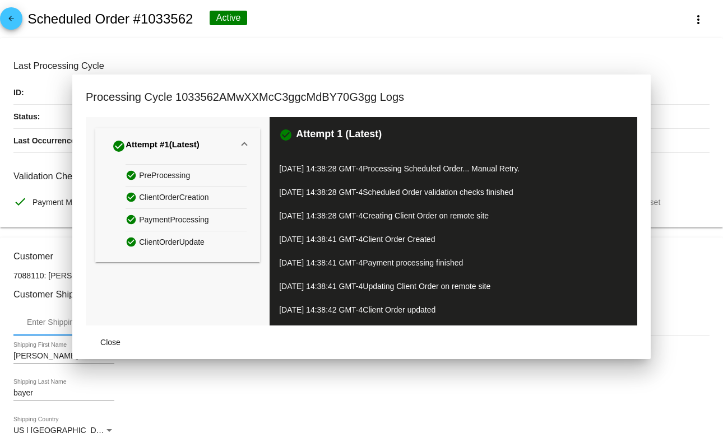
click at [357, 95] on link "view last cycle details" at bounding box center [372, 93] width 75 height 24
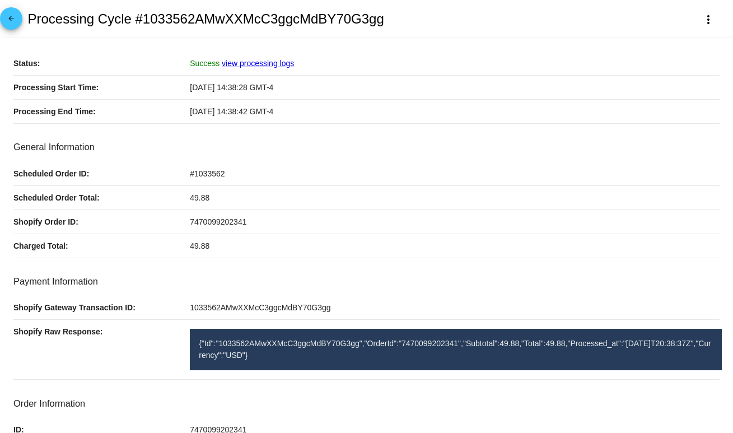
click at [211, 226] on span "7470099202341" at bounding box center [218, 221] width 57 height 9
copy span "7470099202341"
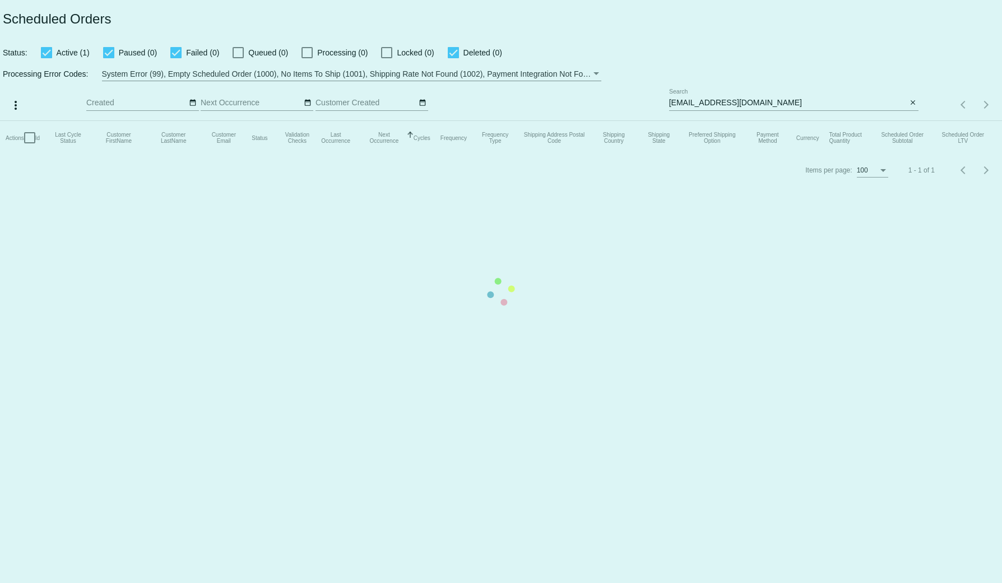
click at [706, 121] on mat-table "Actions Id Last Cycle Status Customer FirstName Customer LastName Customer Emai…" at bounding box center [501, 138] width 1002 height 34
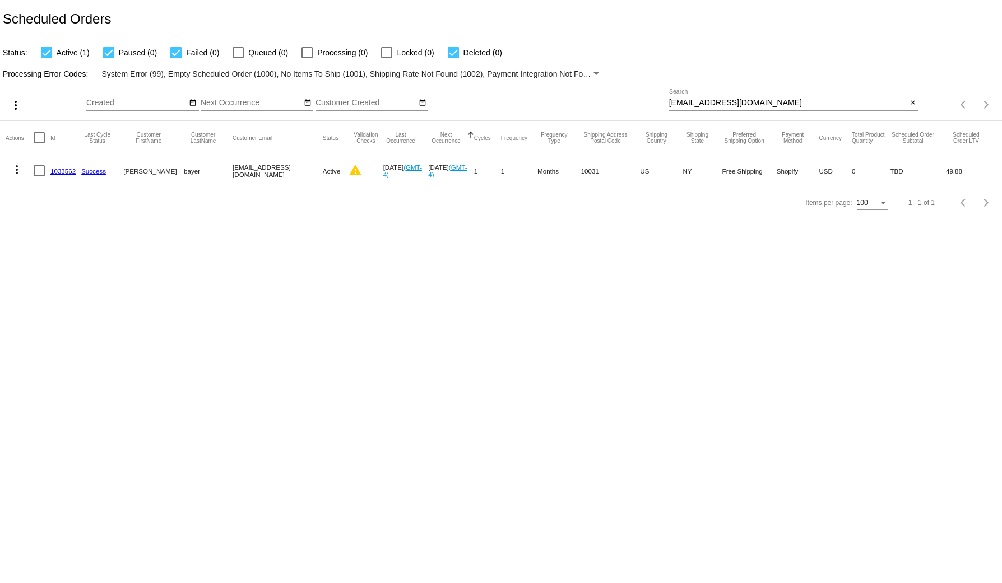
click at [706, 103] on input "[EMAIL_ADDRESS][DOMAIN_NAME]" at bounding box center [788, 103] width 238 height 9
paste input "[EMAIL_ADDRESS]"
type input "[EMAIL_ADDRESS][DOMAIN_NAME]"
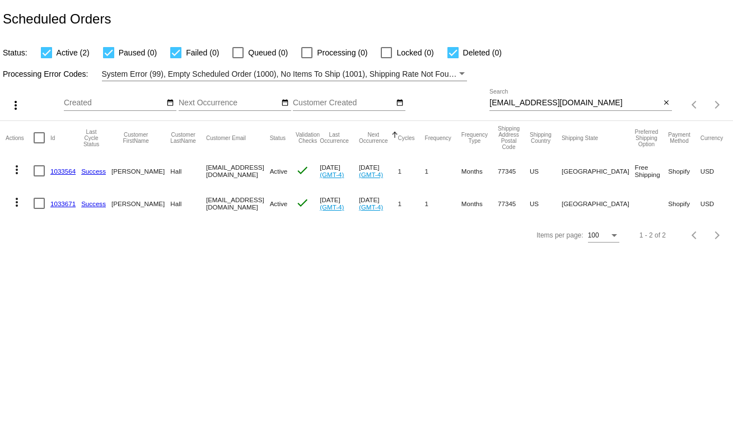
click at [483, 251] on div "Items per page: 100 1 - 2 of 2" at bounding box center [366, 235] width 733 height 31
click at [351, 269] on body "Scheduled Orders Status: Active (2) Paused (0) Failed (0) Queued (0) Processing…" at bounding box center [366, 216] width 733 height 433
click at [580, 113] on div "[EMAIL_ADDRESS][DOMAIN_NAME] Search close" at bounding box center [581, 105] width 183 height 32
drag, startPoint x: 582, startPoint y: 103, endPoint x: 332, endPoint y: 93, distance: 250.6
click at [332, 93] on div "more_vert Oct Jan Feb Mar [DATE]" at bounding box center [366, 101] width 733 height 40
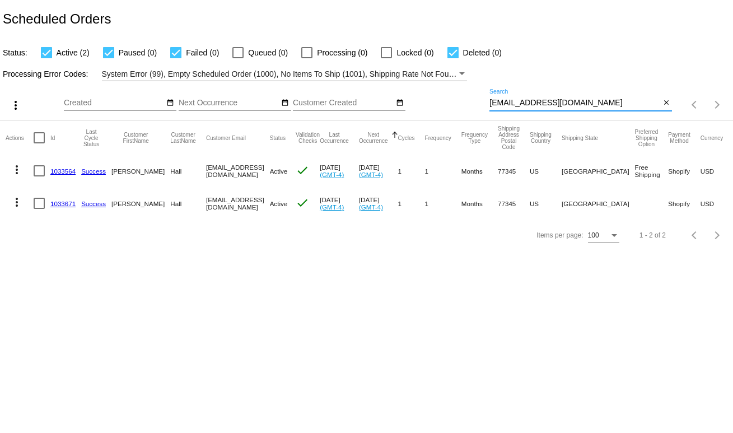
click at [603, 22] on div "Scheduled Orders" at bounding box center [366, 19] width 733 height 38
